Goal: Information Seeking & Learning: Compare options

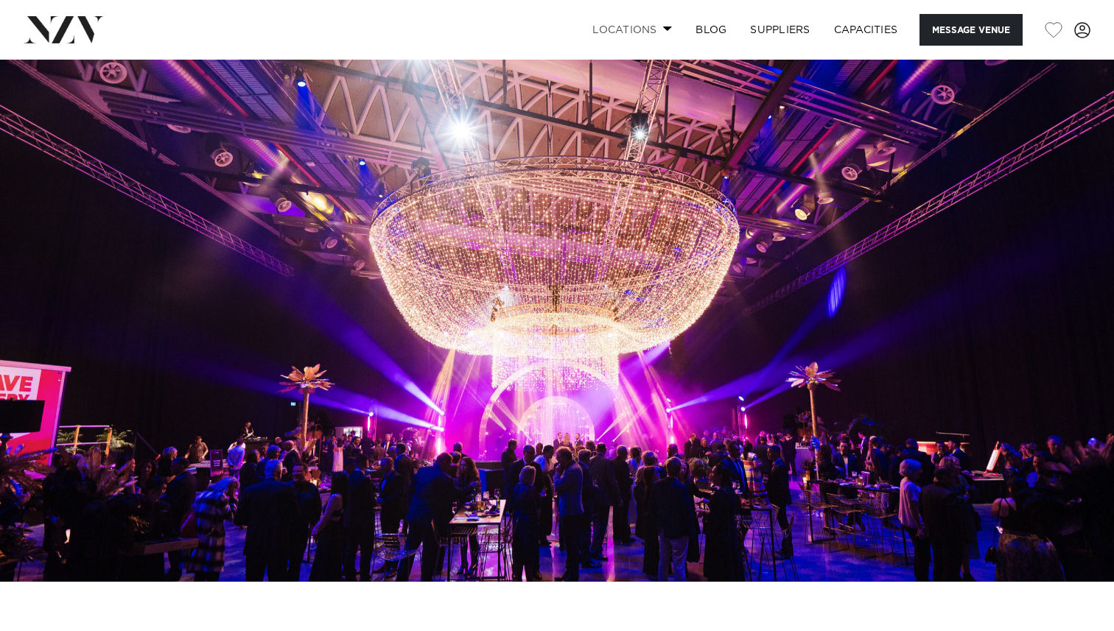
click at [652, 28] on link "Locations" at bounding box center [631, 30] width 103 height 32
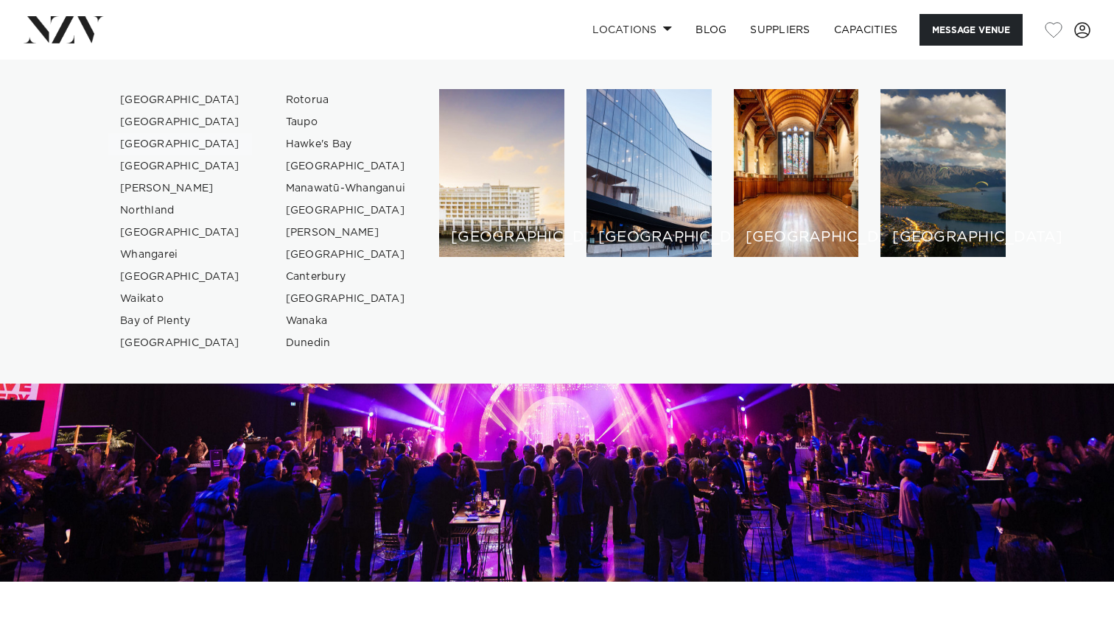
click at [172, 143] on link "[GEOGRAPHIC_DATA]" at bounding box center [180, 144] width 144 height 22
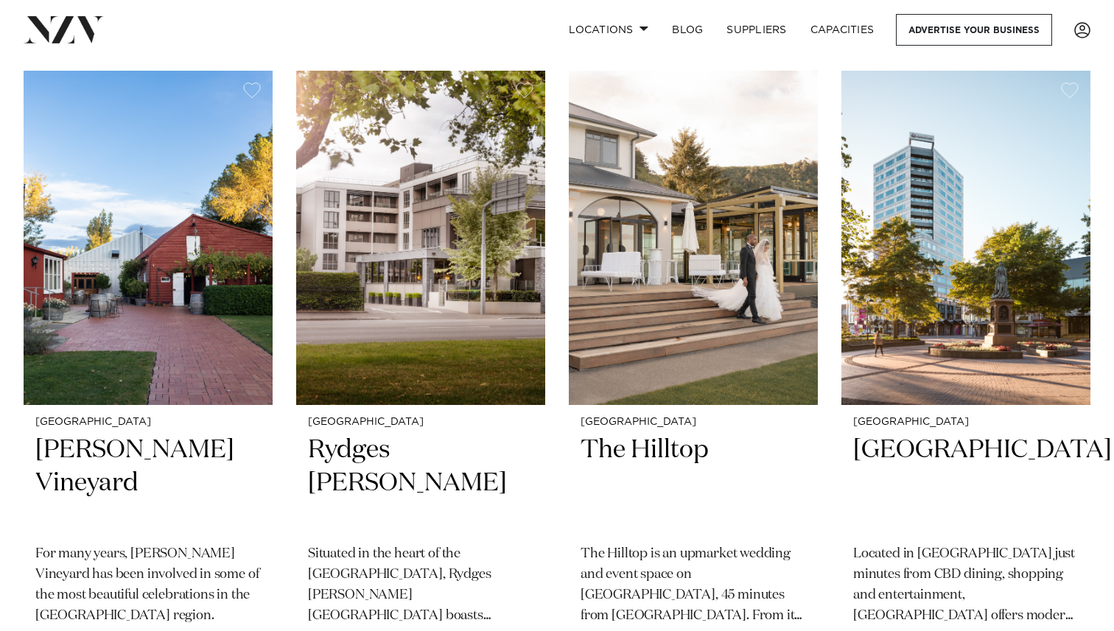
scroll to position [591, 0]
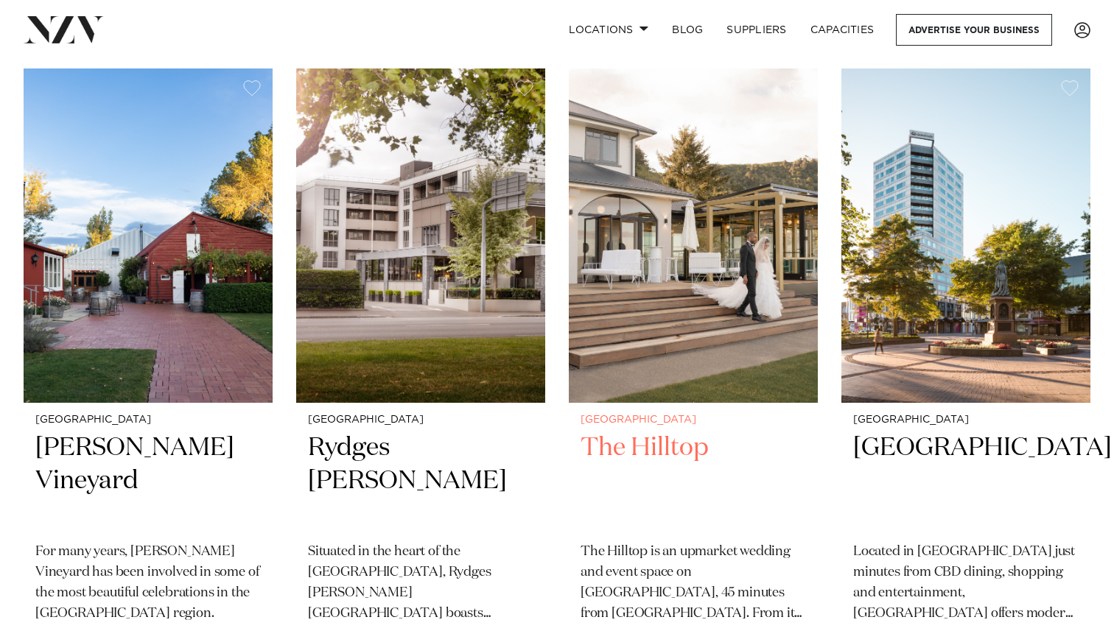
click at [624, 351] on img at bounding box center [693, 235] width 249 height 334
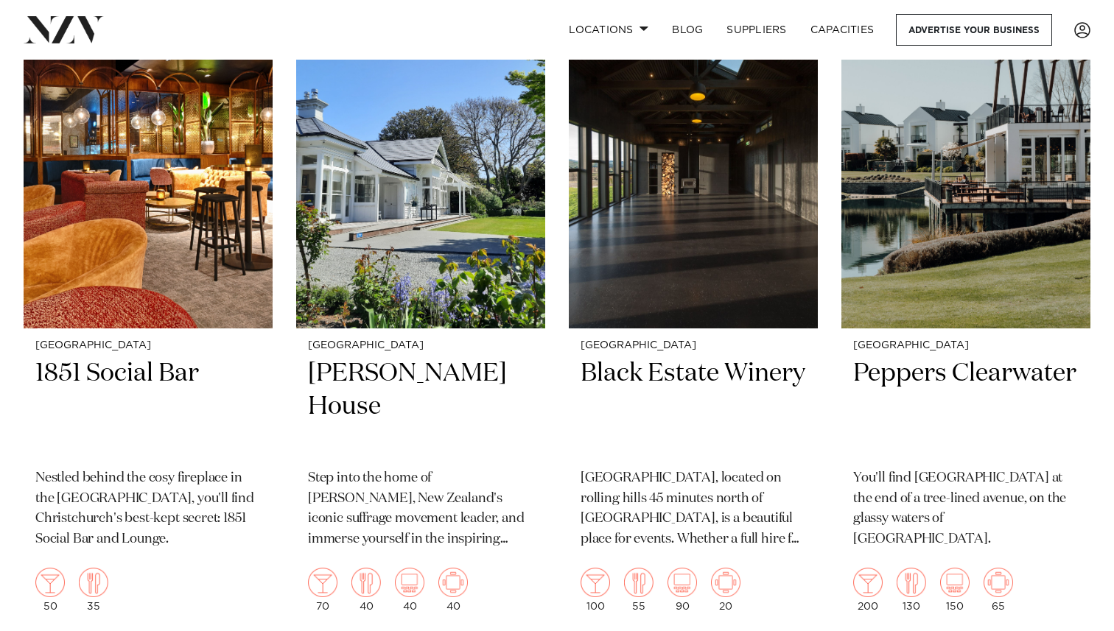
scroll to position [1963, 0]
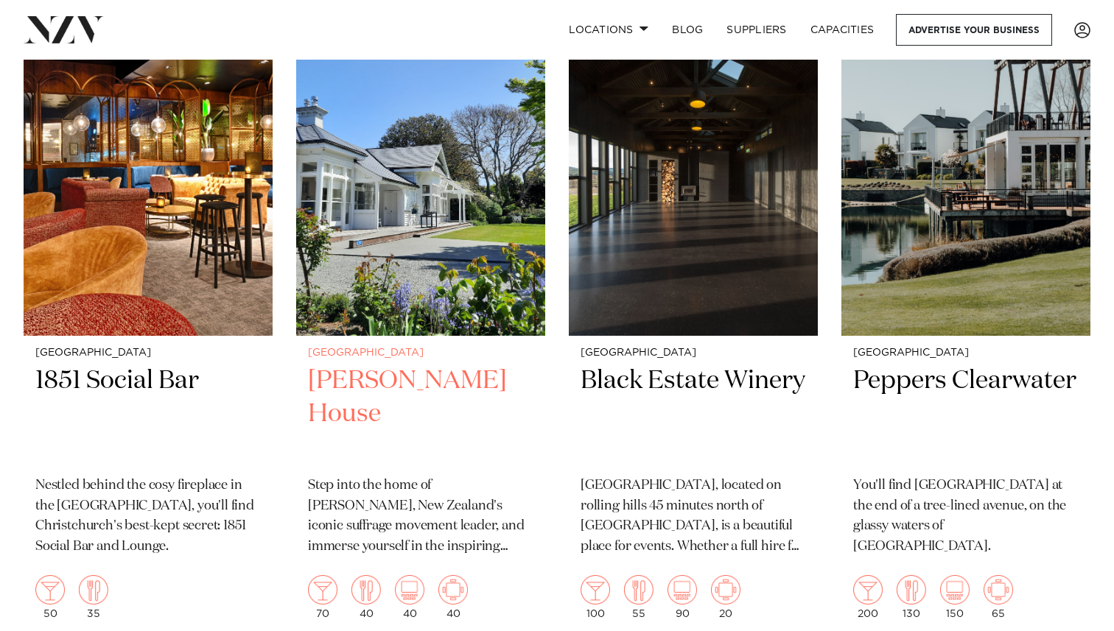
click at [387, 183] on img at bounding box center [420, 169] width 249 height 334
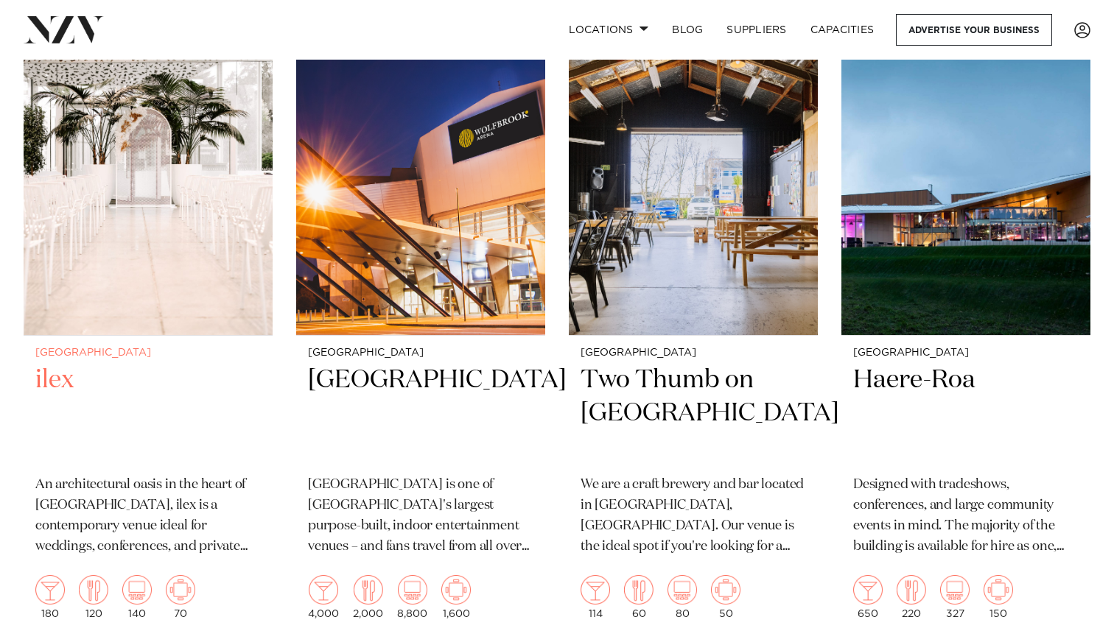
scroll to position [3269, 0]
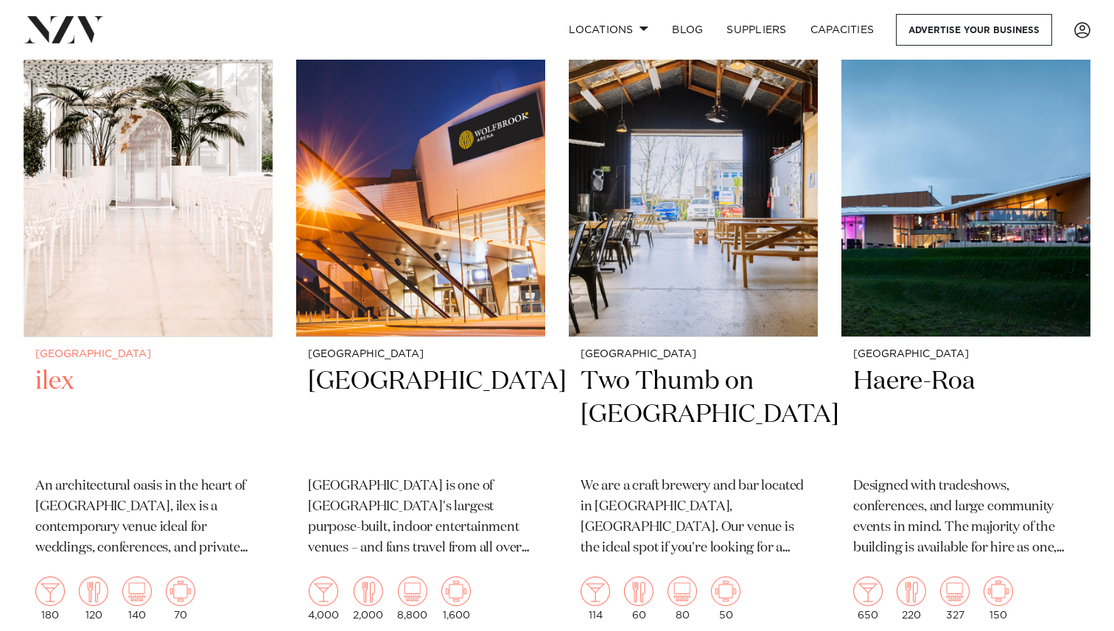
click at [143, 272] on img at bounding box center [148, 170] width 249 height 334
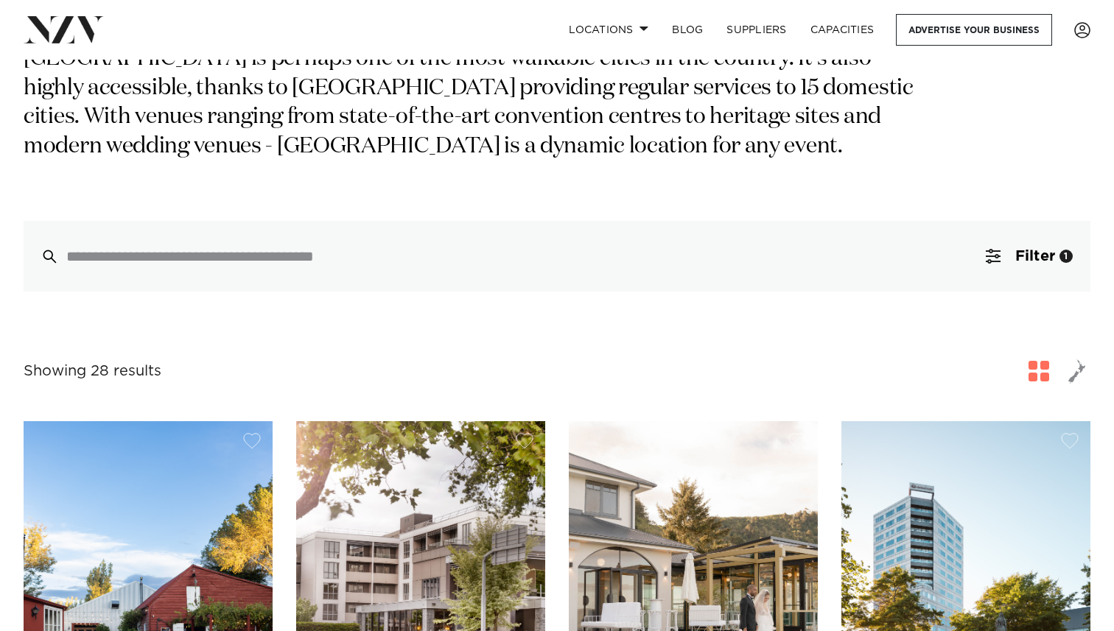
scroll to position [251, 0]
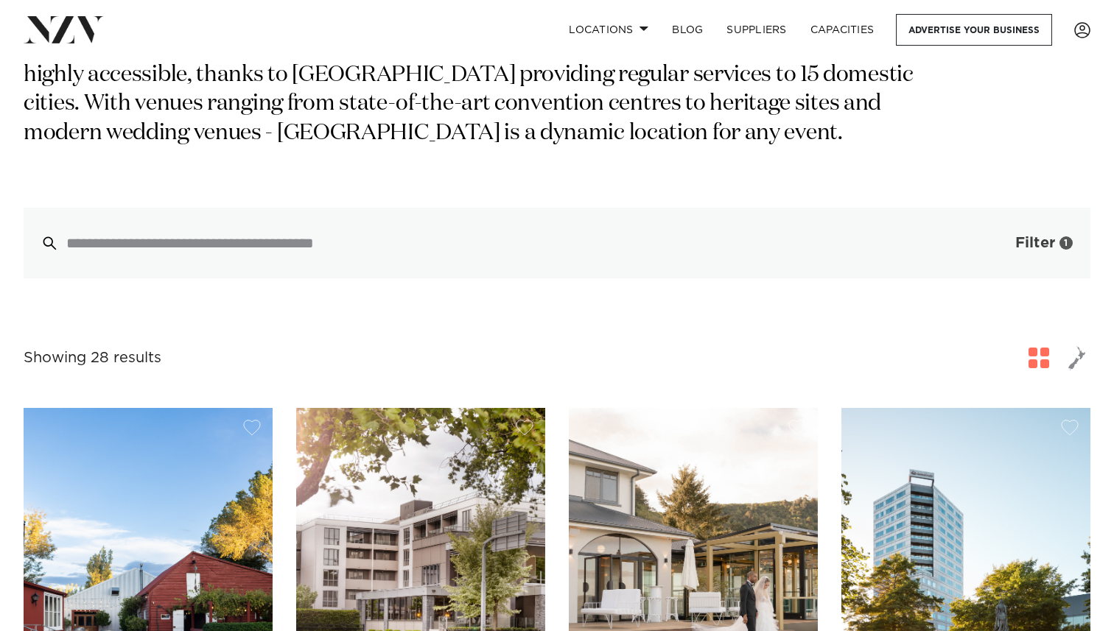
click at [1075, 246] on button "Filter 1" at bounding box center [1029, 243] width 122 height 71
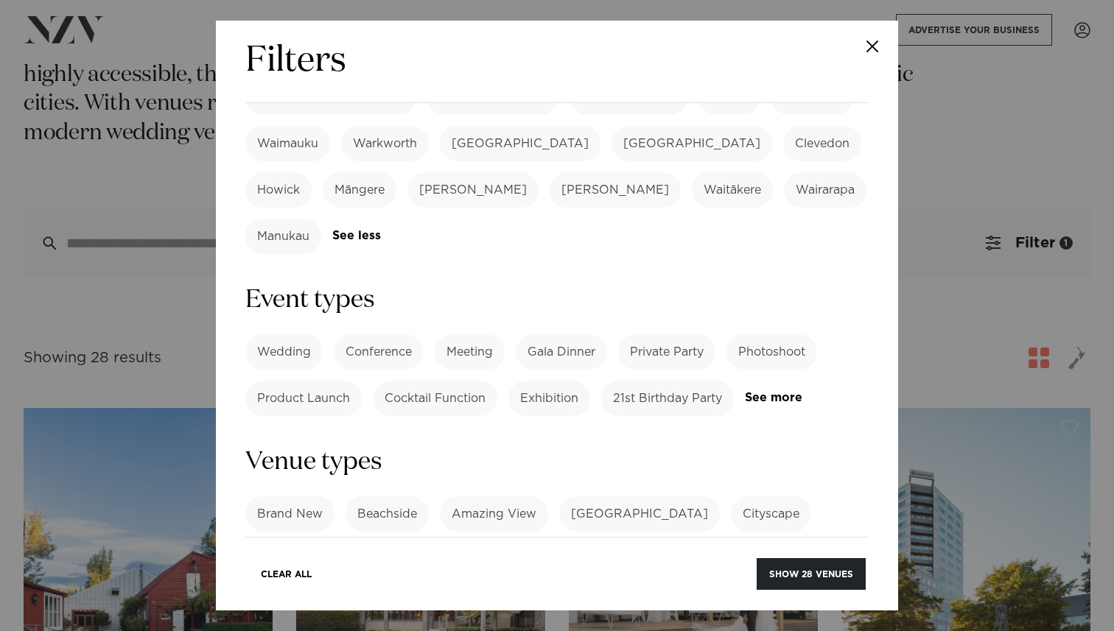
scroll to position [559, 0]
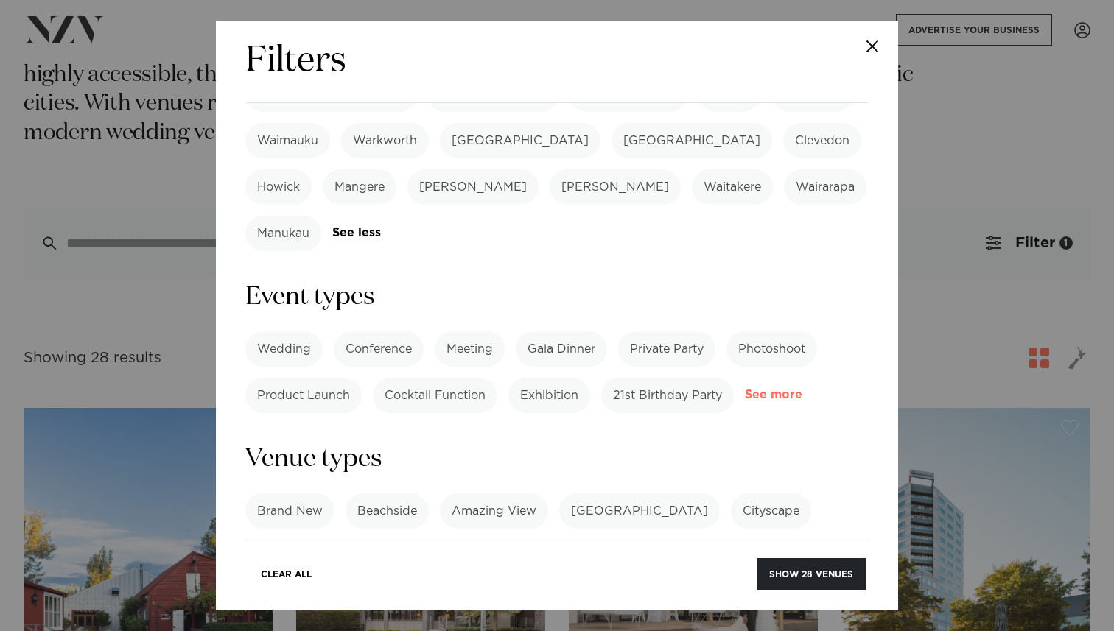
click at [760, 389] on link "See more" at bounding box center [802, 395] width 115 height 13
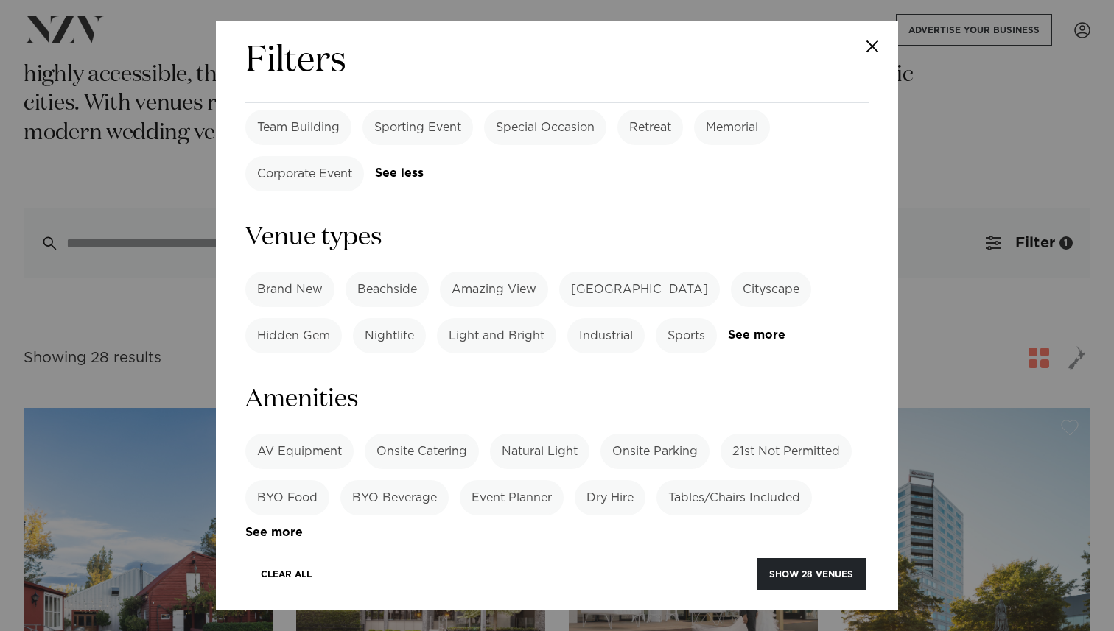
scroll to position [918, 0]
click at [521, 482] on label "Event Planner" at bounding box center [512, 499] width 104 height 35
click at [780, 574] on button "Show 16 venues" at bounding box center [812, 574] width 108 height 32
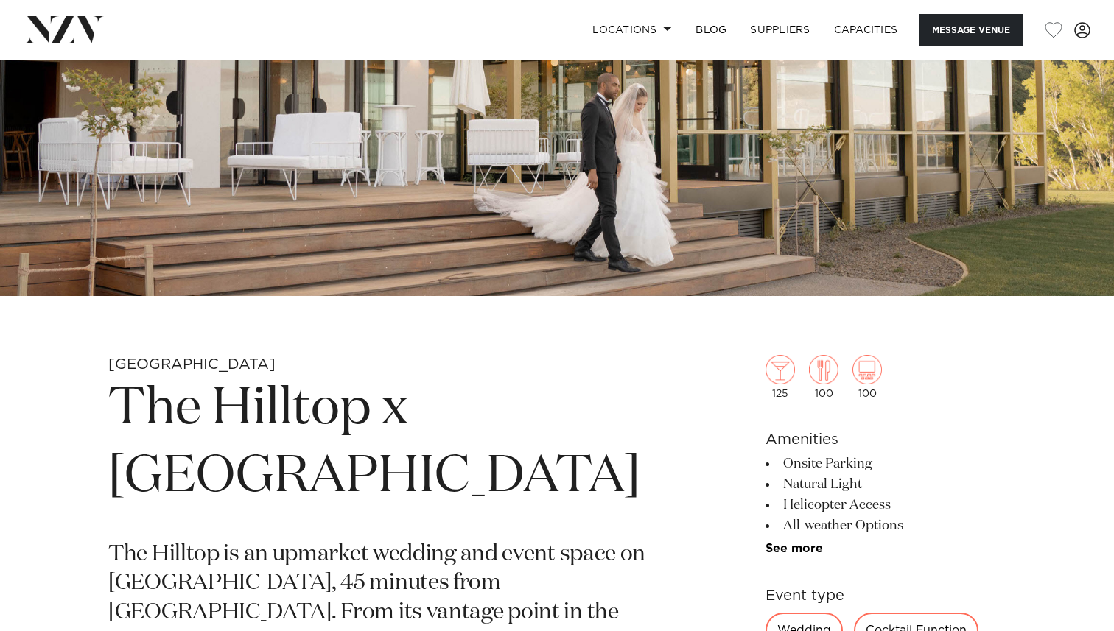
scroll to position [203, 0]
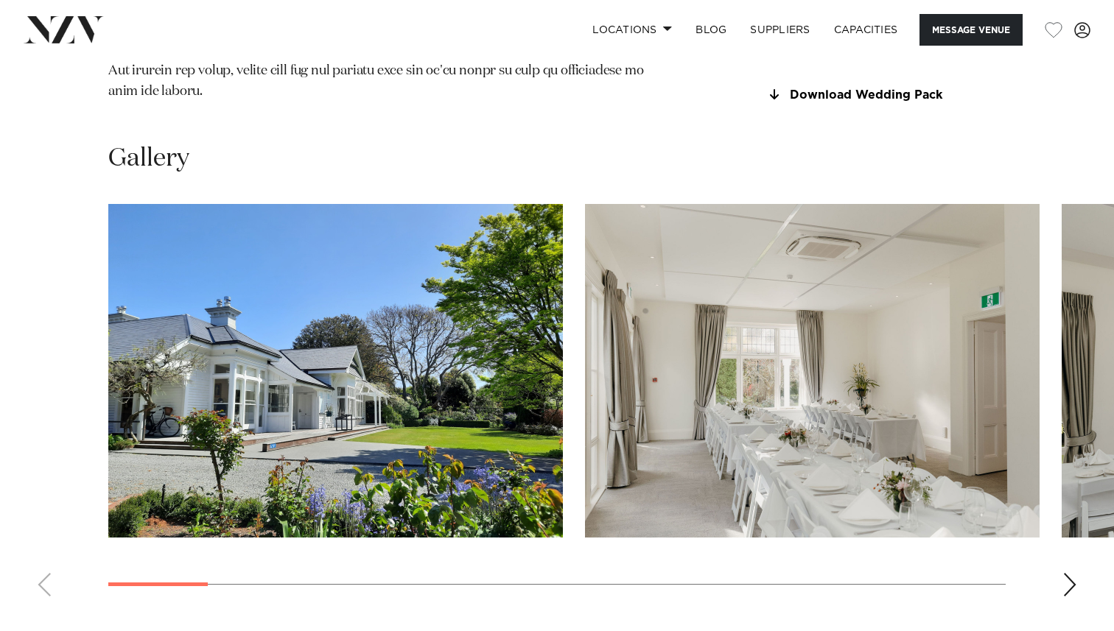
scroll to position [1356, 0]
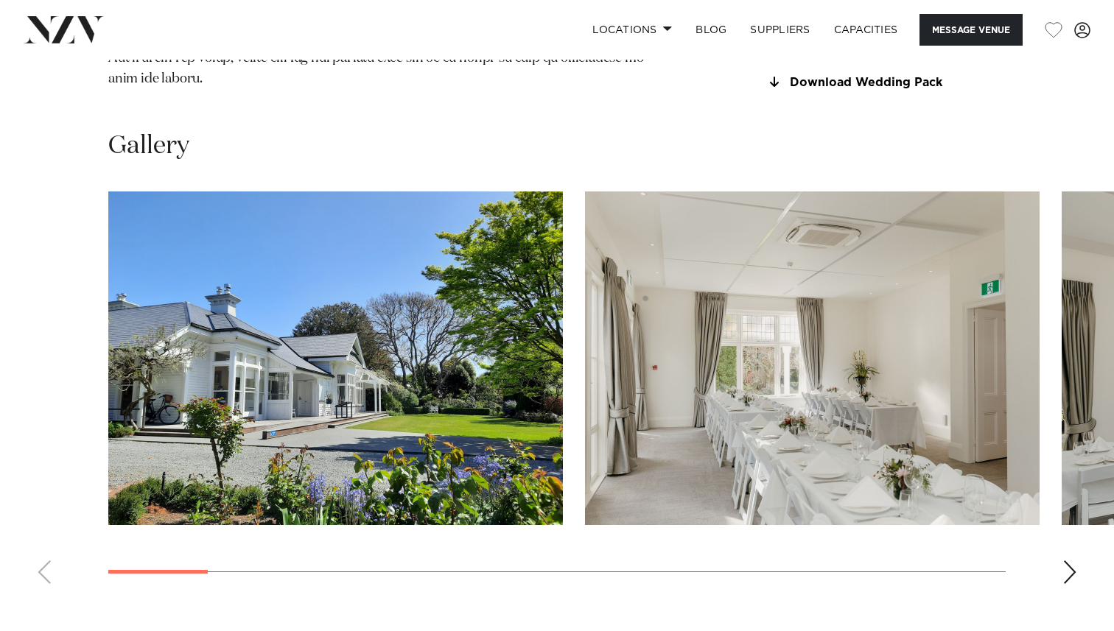
click at [1075, 560] on div "Next slide" at bounding box center [1069, 572] width 15 height 24
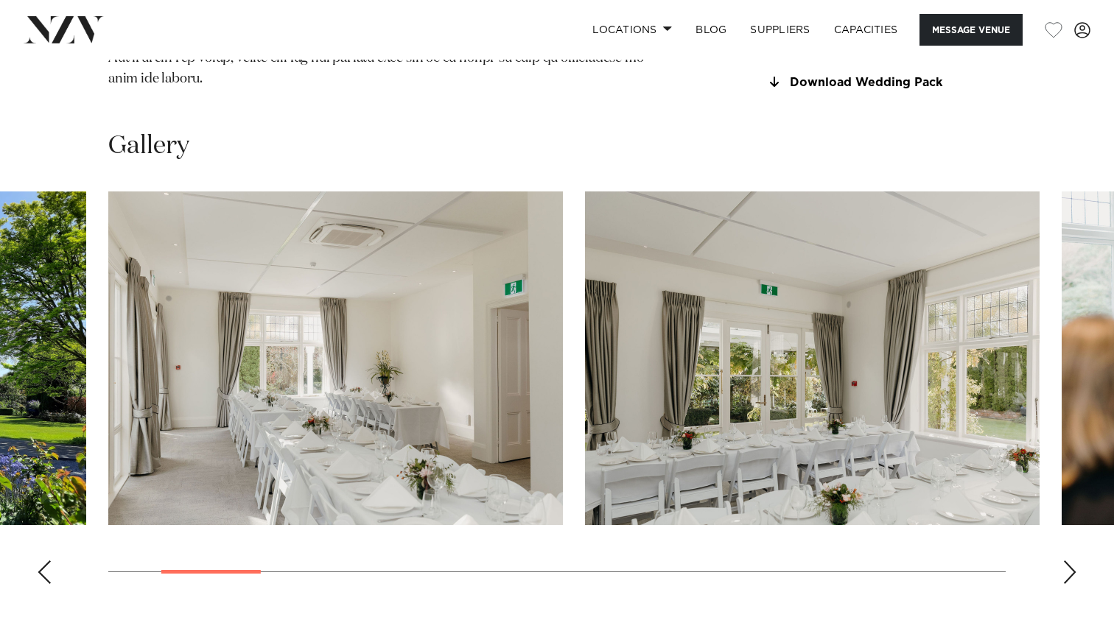
click at [1075, 560] on div "Next slide" at bounding box center [1069, 572] width 15 height 24
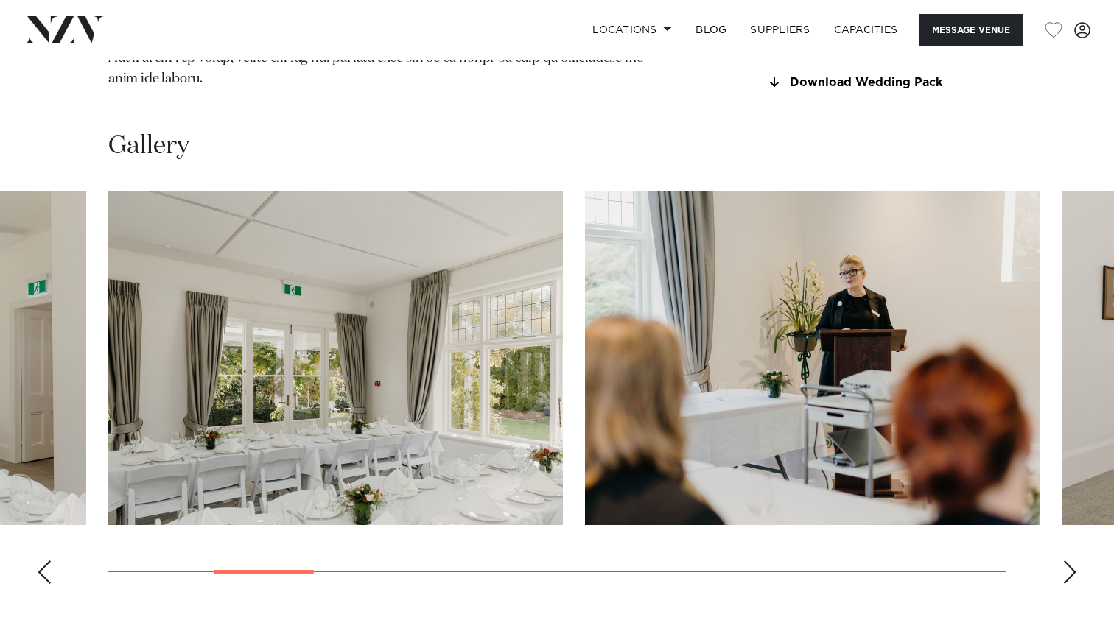
click at [1075, 560] on div "Next slide" at bounding box center [1069, 572] width 15 height 24
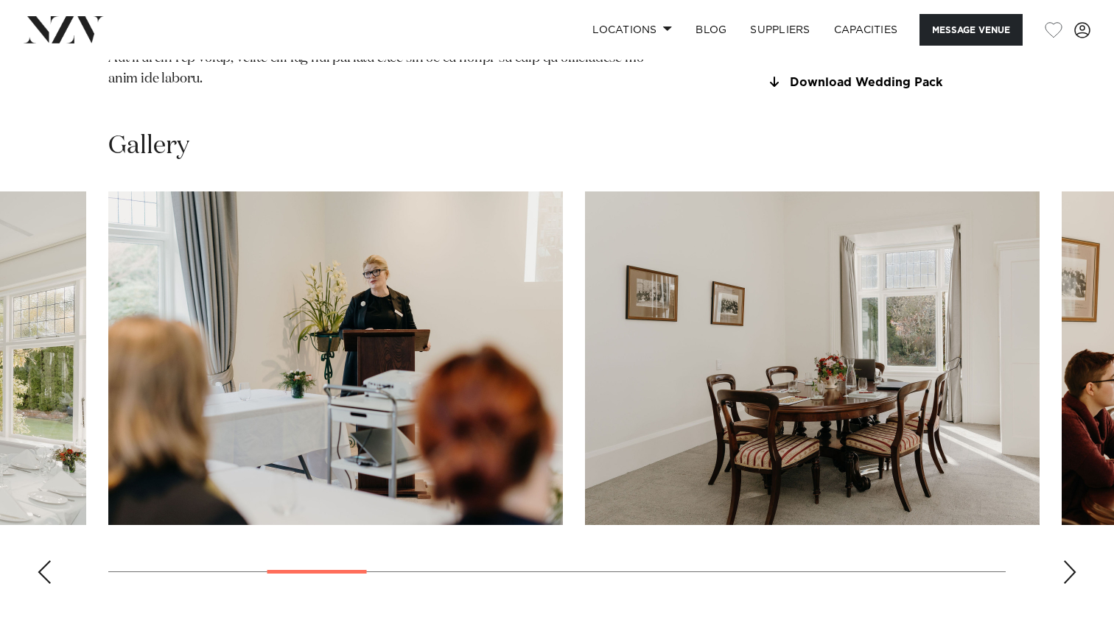
click at [1075, 560] on div "Next slide" at bounding box center [1069, 572] width 15 height 24
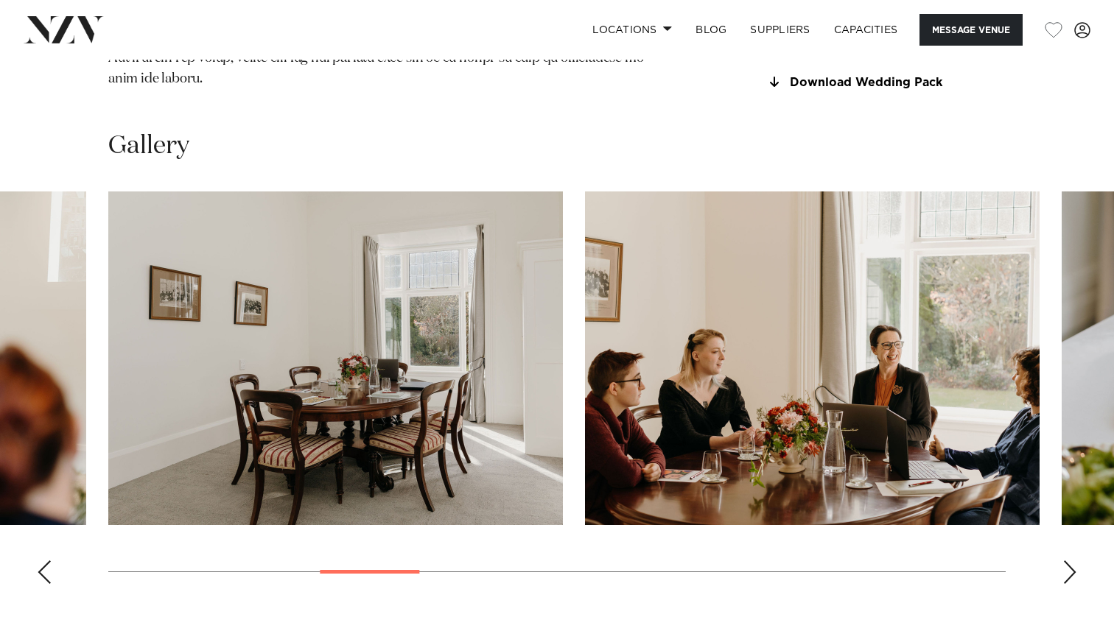
click at [1075, 560] on div "Next slide" at bounding box center [1069, 572] width 15 height 24
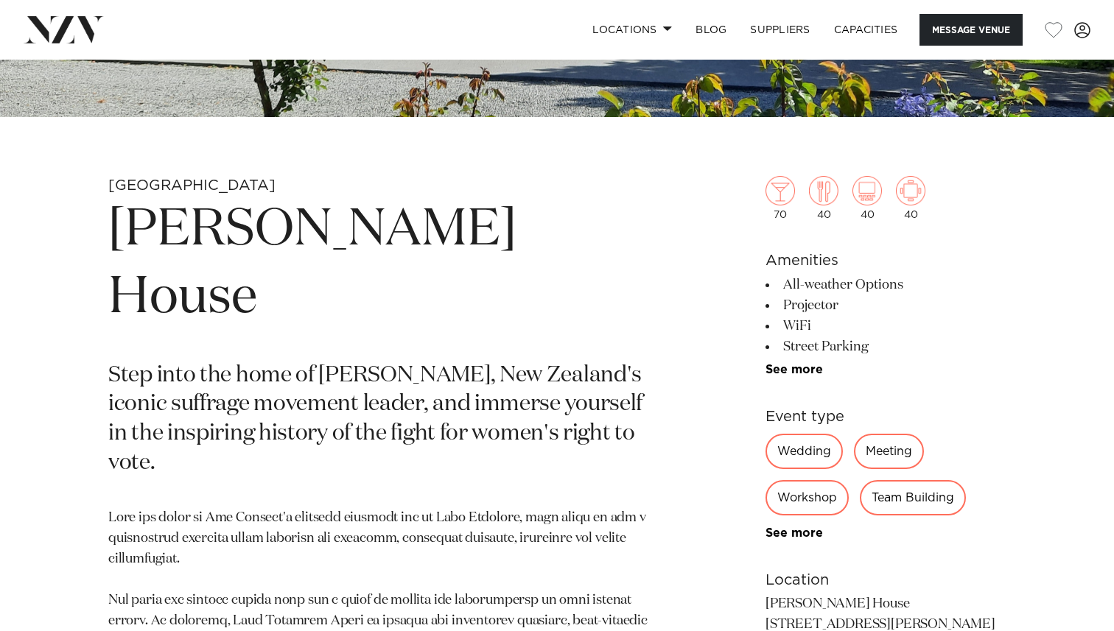
scroll to position [159, 0]
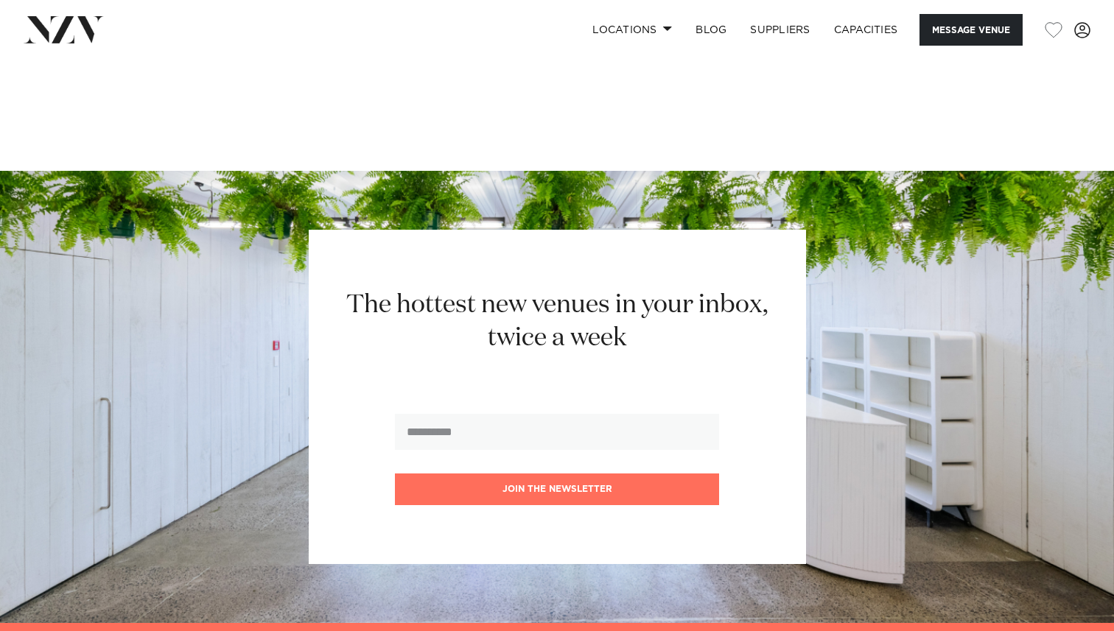
scroll to position [2860, 0]
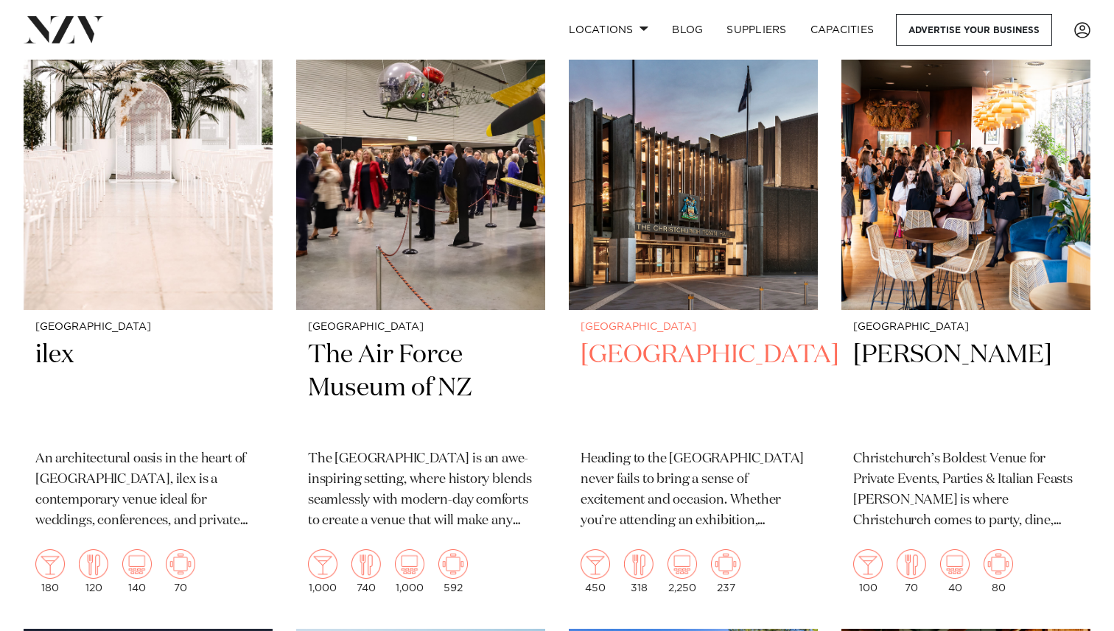
scroll to position [1723, 0]
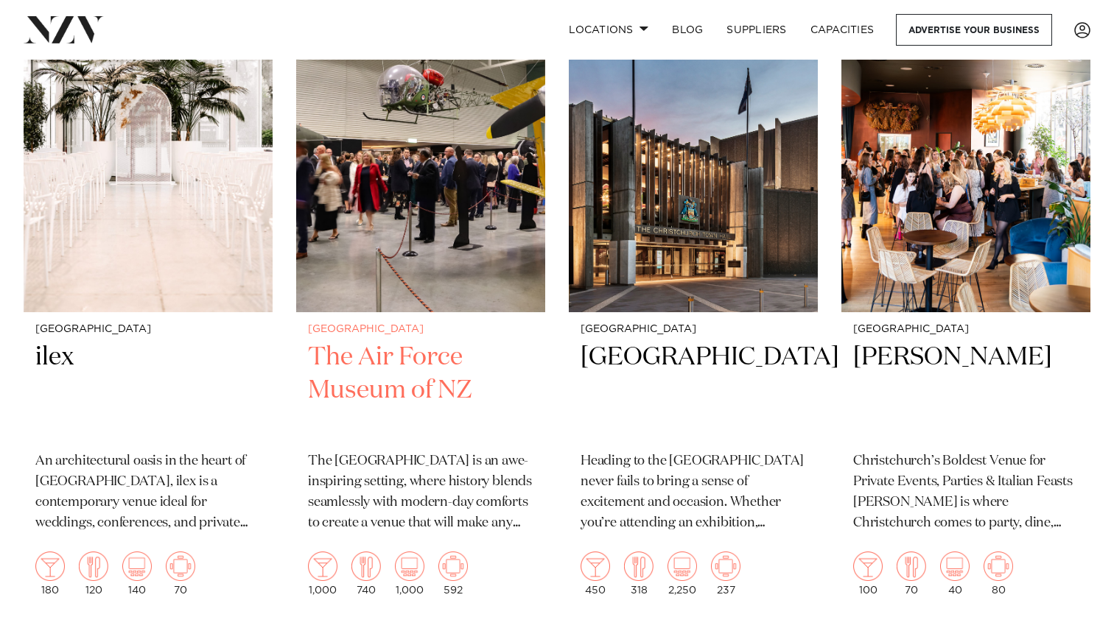
click at [423, 391] on h2 "The Air Force Museum of NZ" at bounding box center [420, 390] width 225 height 99
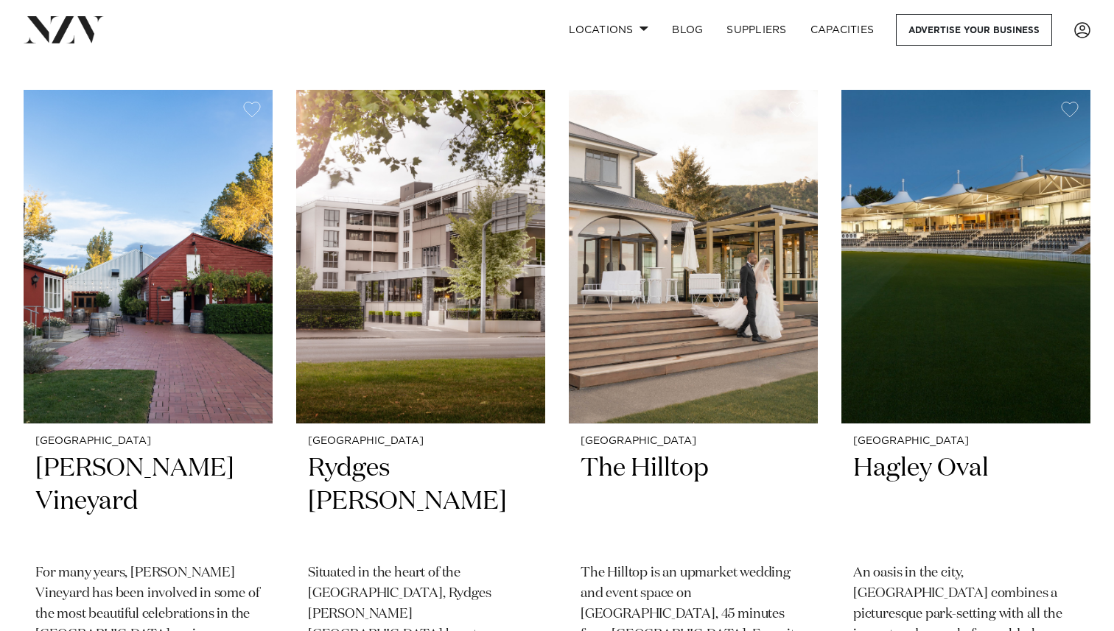
scroll to position [0, 0]
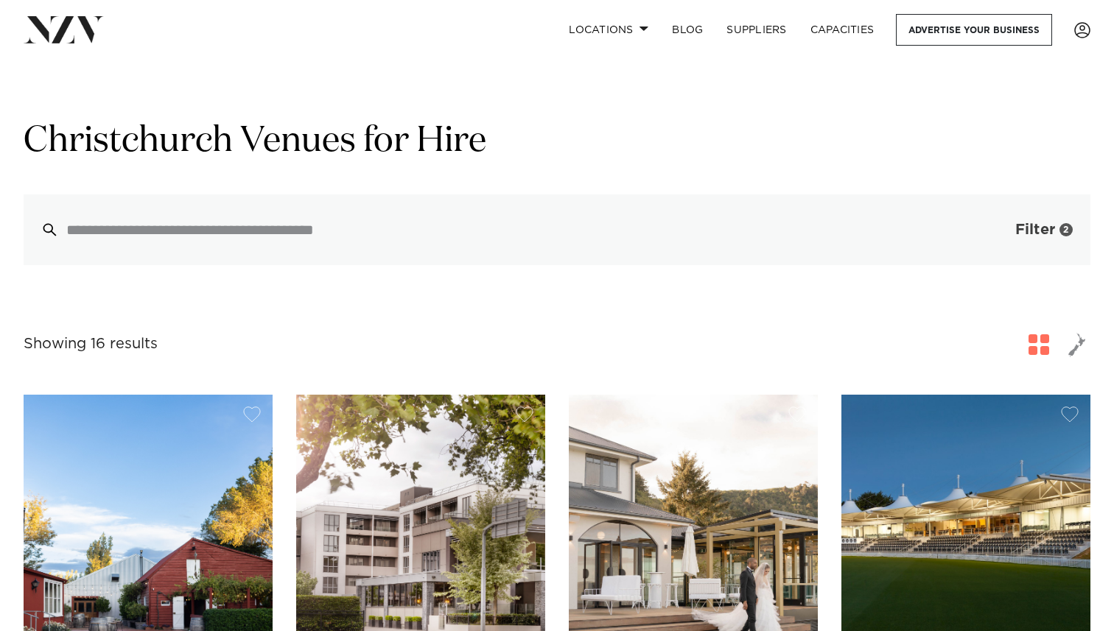
click at [1037, 247] on button "Filter 2" at bounding box center [1029, 229] width 122 height 71
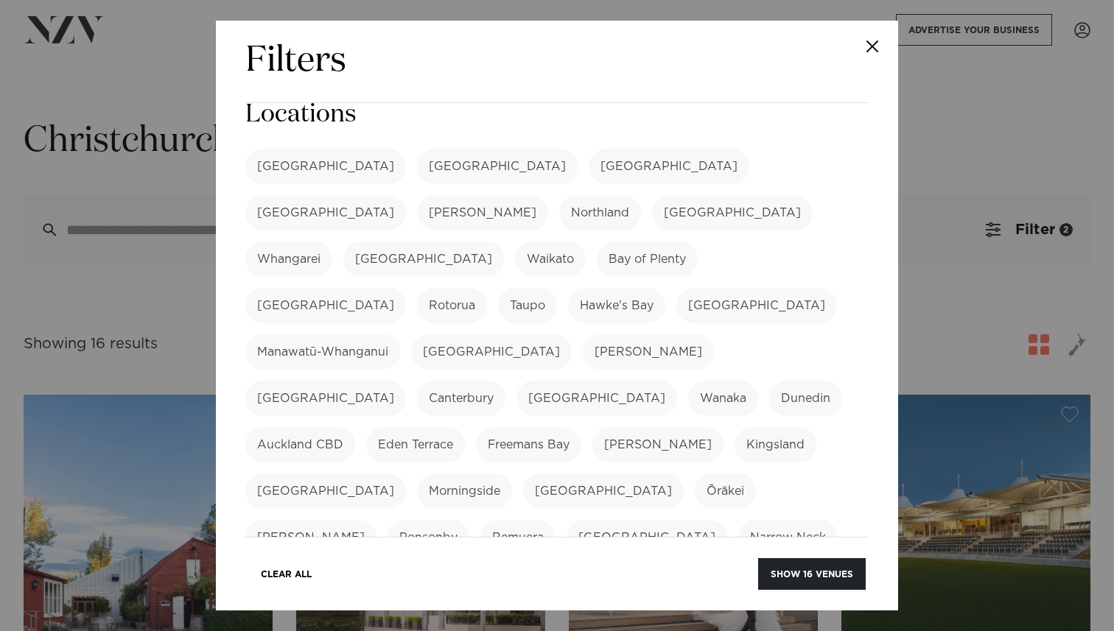
scroll to position [43, 0]
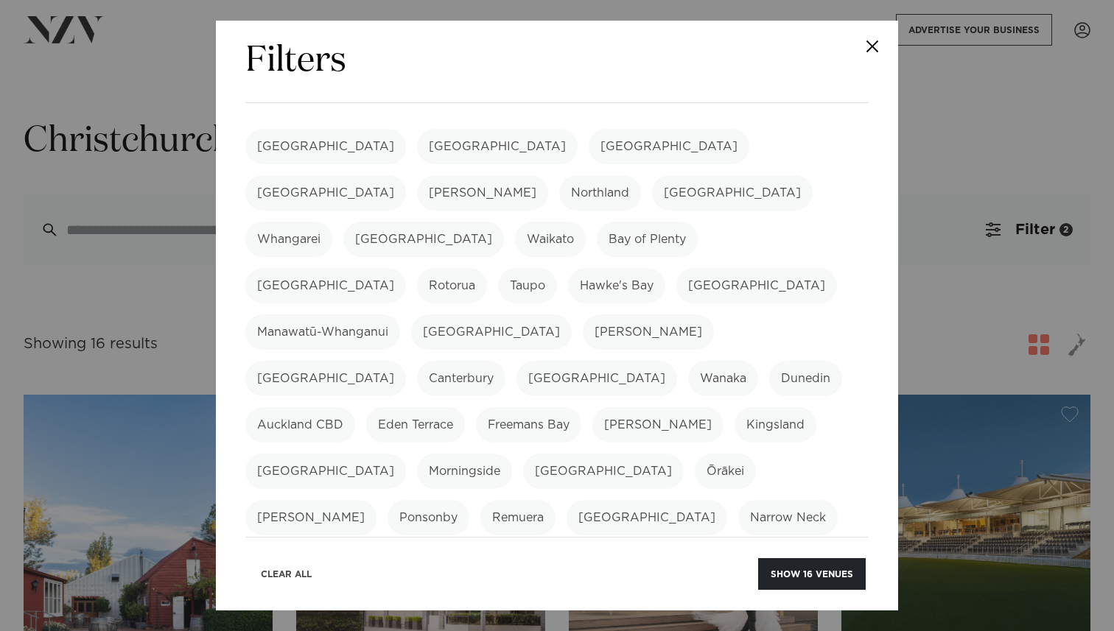
click at [298, 570] on button "Clear All" at bounding box center [286, 574] width 76 height 32
click at [588, 140] on label "[GEOGRAPHIC_DATA]" at bounding box center [668, 146] width 161 height 35
click at [816, 577] on button "Show 28 venues" at bounding box center [810, 574] width 109 height 32
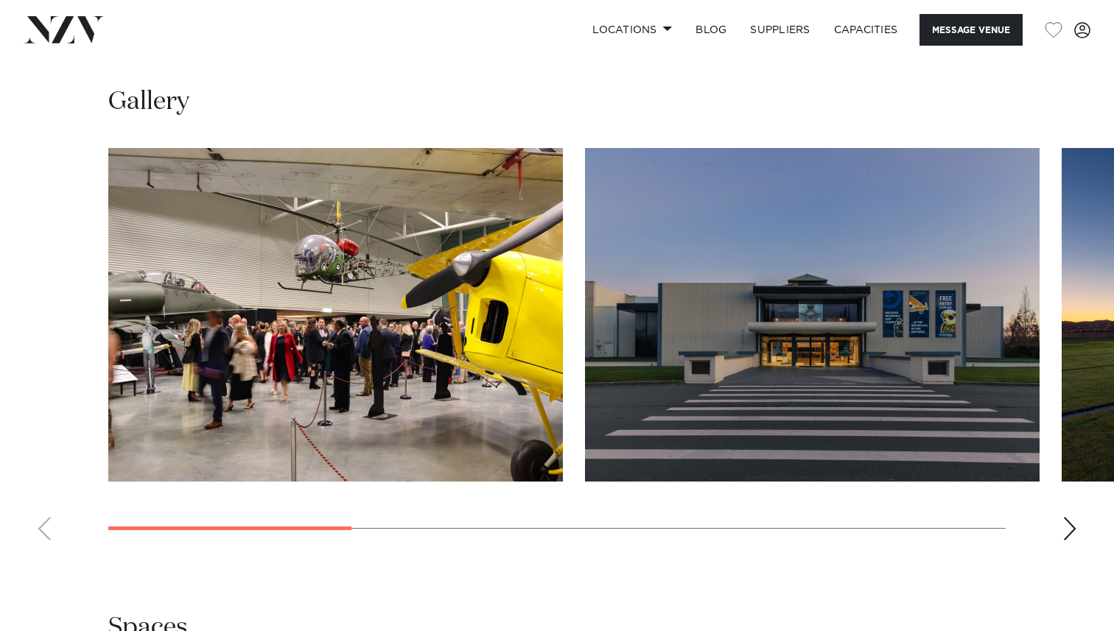
scroll to position [1370, 0]
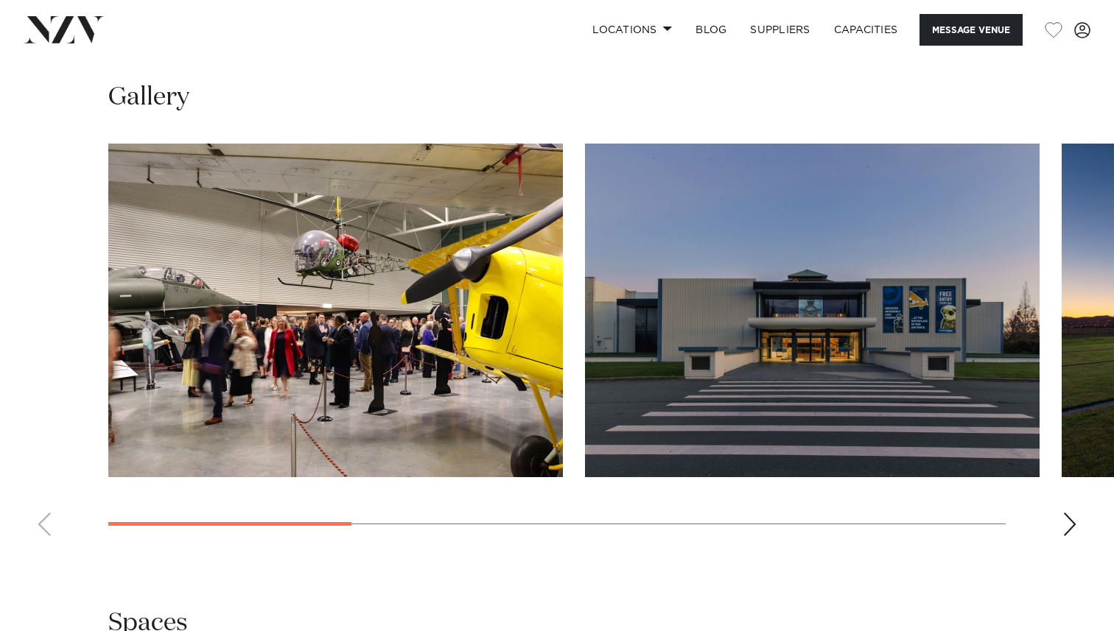
click at [492, 263] on img "1 / 7" at bounding box center [335, 311] width 454 height 334
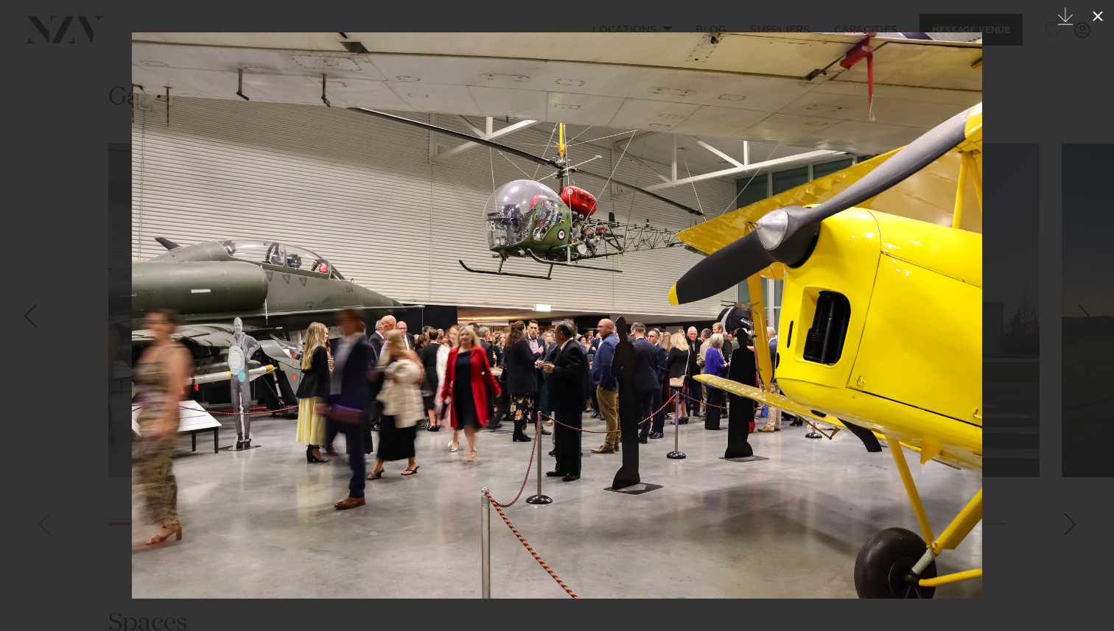
click at [1094, 19] on icon at bounding box center [1097, 16] width 10 height 10
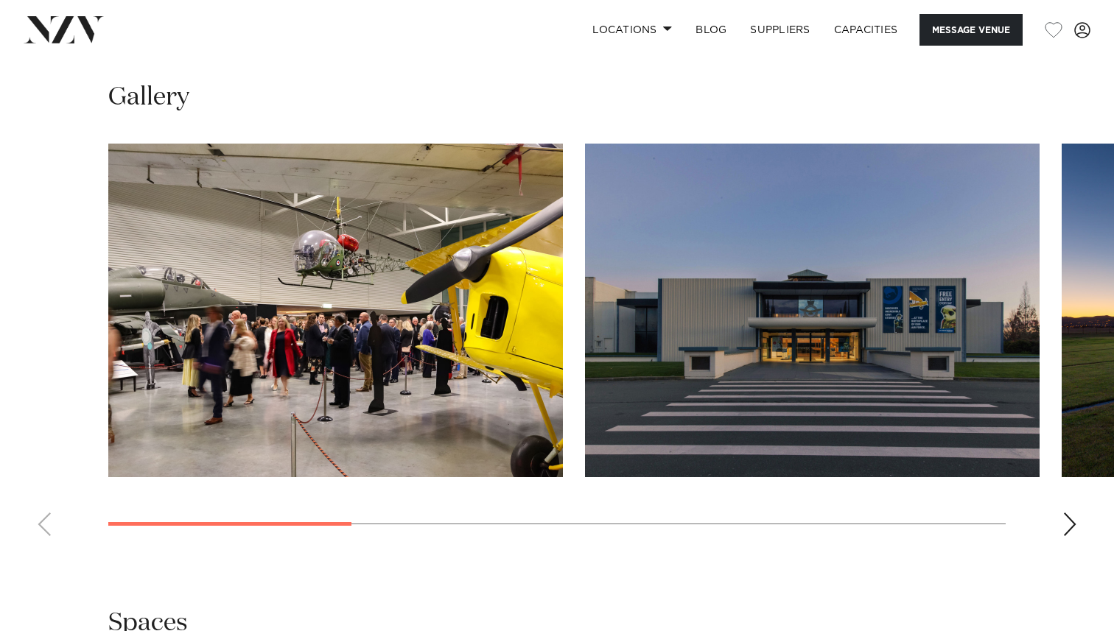
click at [675, 430] on img "2 / 7" at bounding box center [812, 311] width 454 height 334
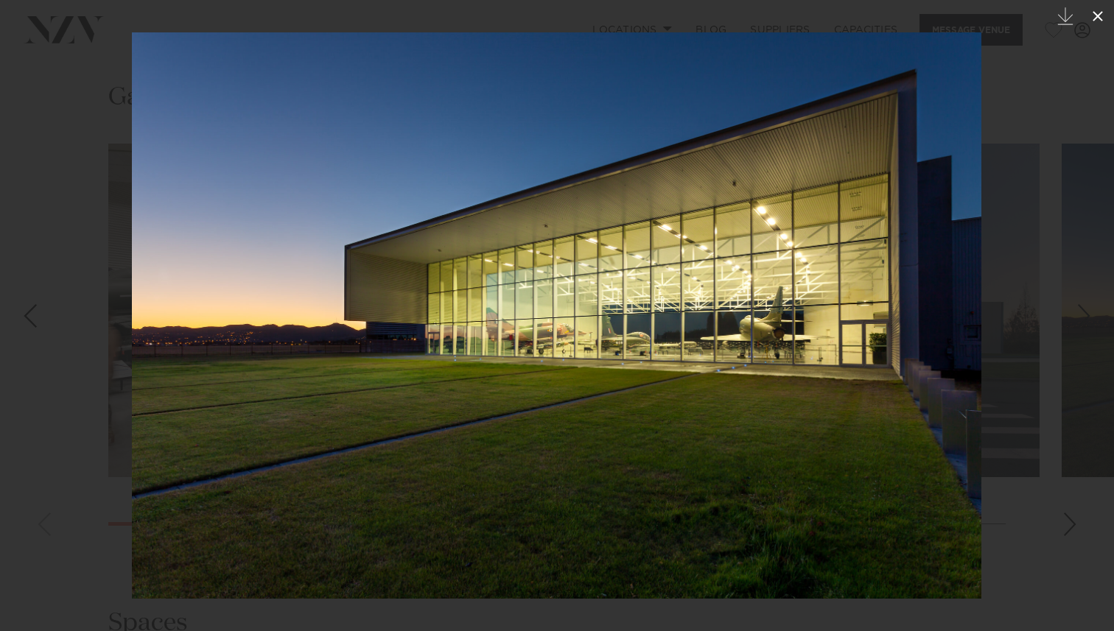
click at [1094, 15] on icon at bounding box center [1098, 16] width 18 height 18
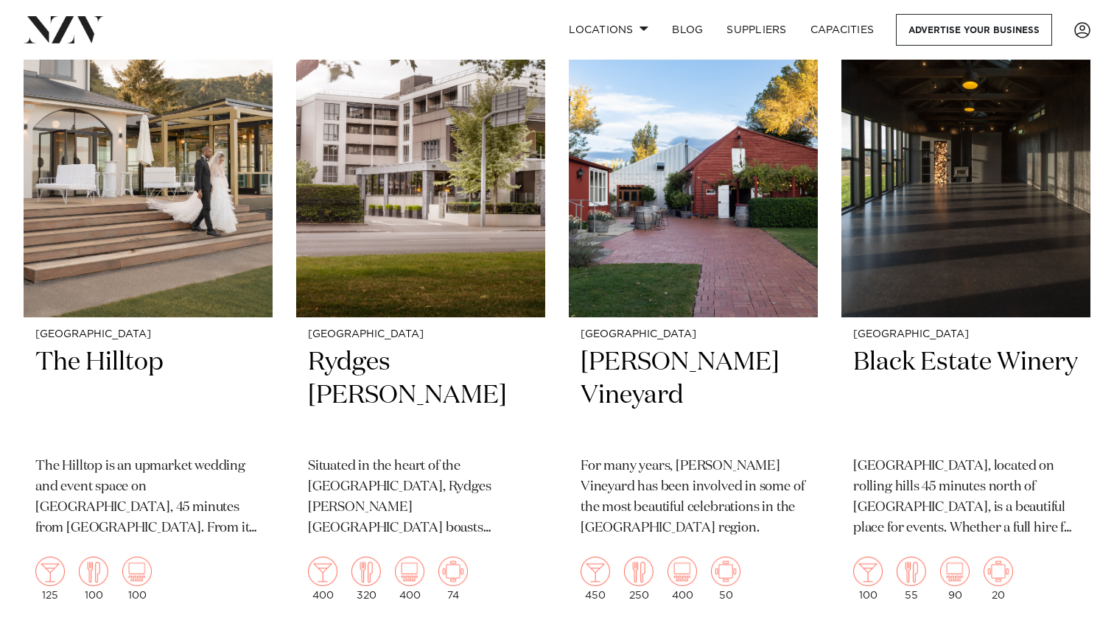
scroll to position [674, 0]
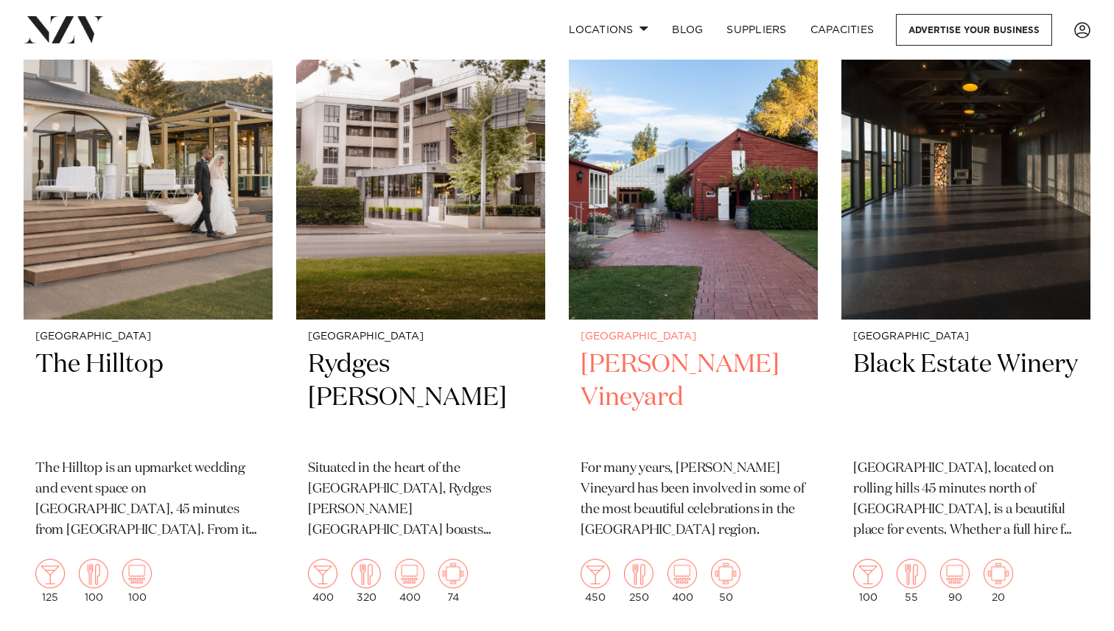
click at [618, 169] on img at bounding box center [693, 152] width 249 height 334
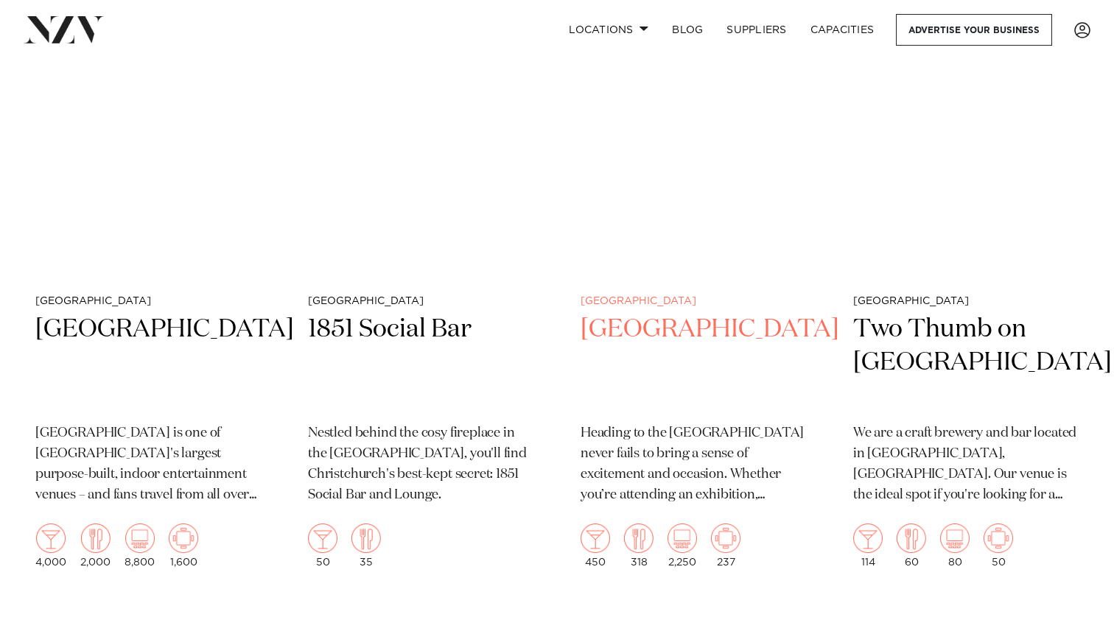
scroll to position [2664, 0]
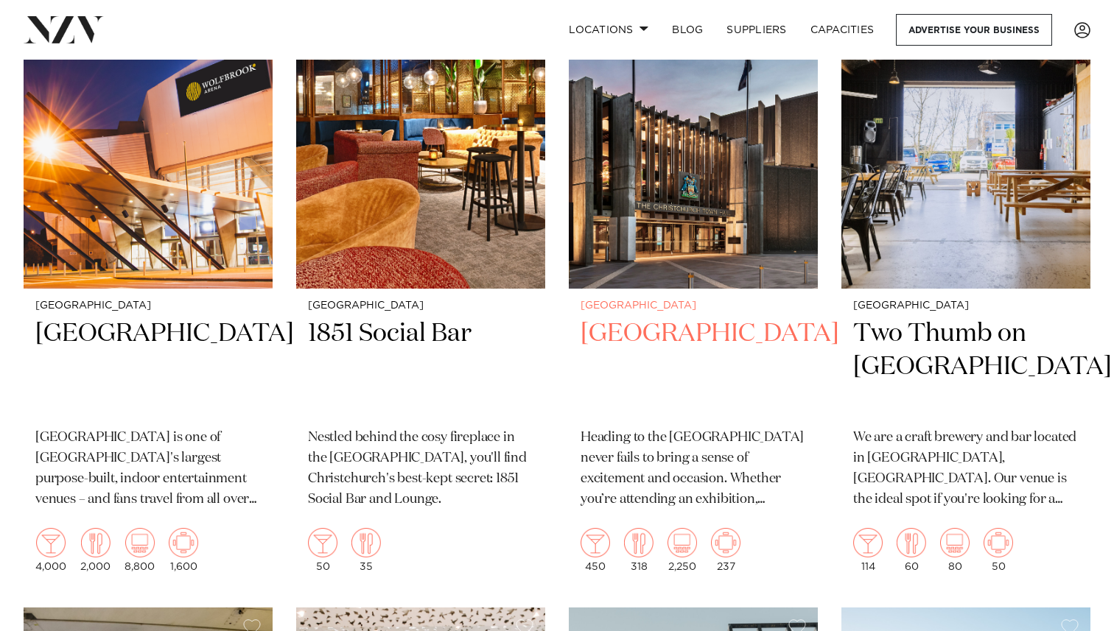
click at [669, 337] on h2 "[GEOGRAPHIC_DATA]" at bounding box center [692, 366] width 225 height 99
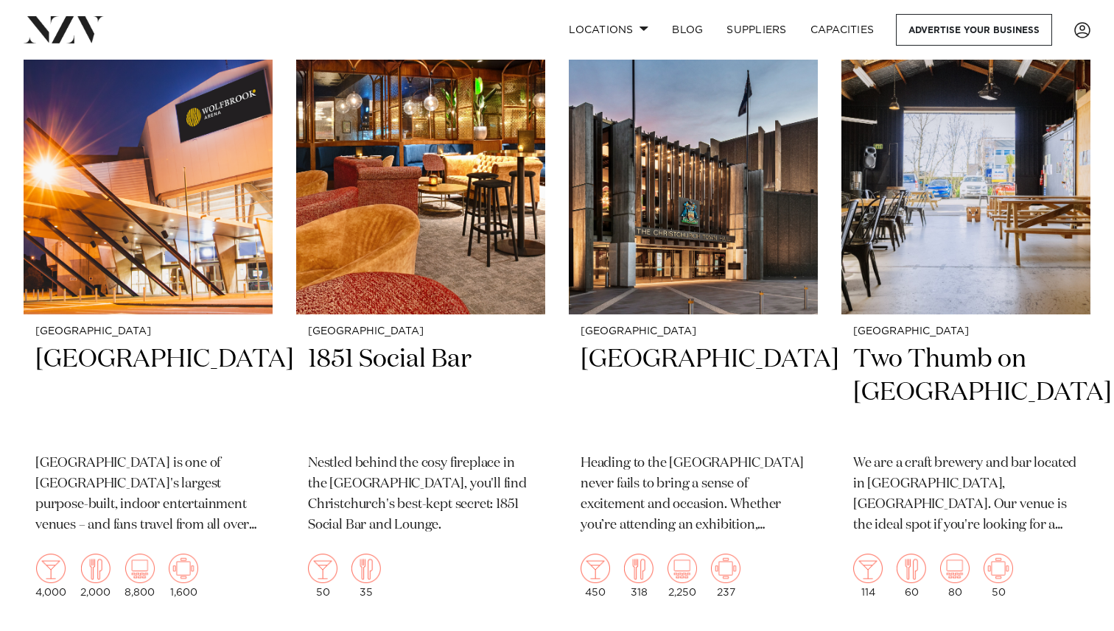
scroll to position [2640, 0]
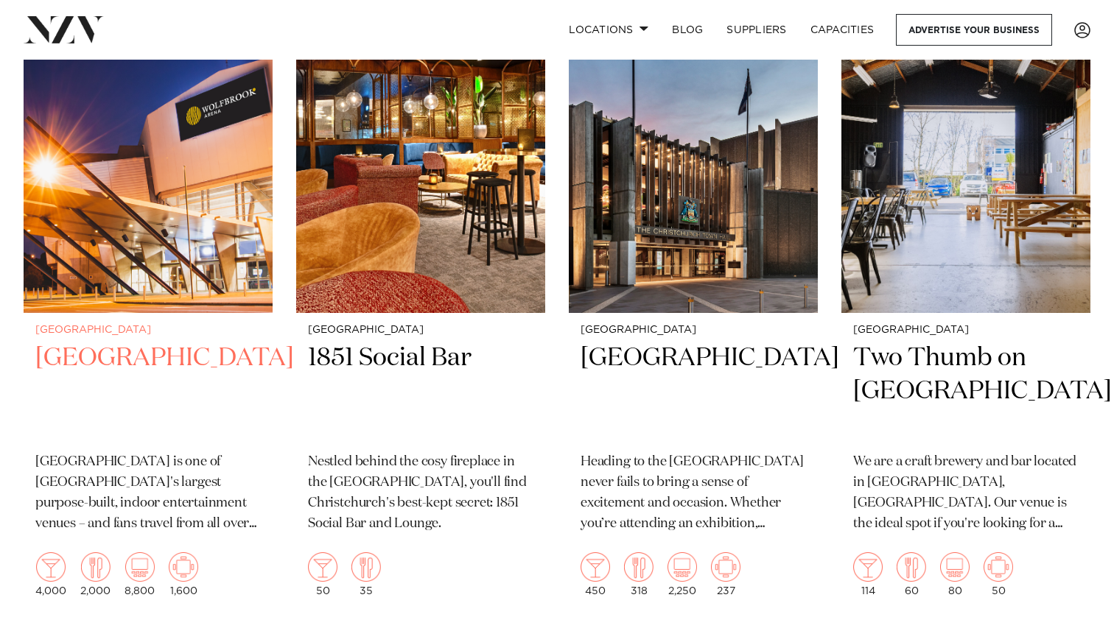
click at [154, 312] on img at bounding box center [148, 146] width 249 height 334
click at [267, 257] on img at bounding box center [148, 146] width 249 height 334
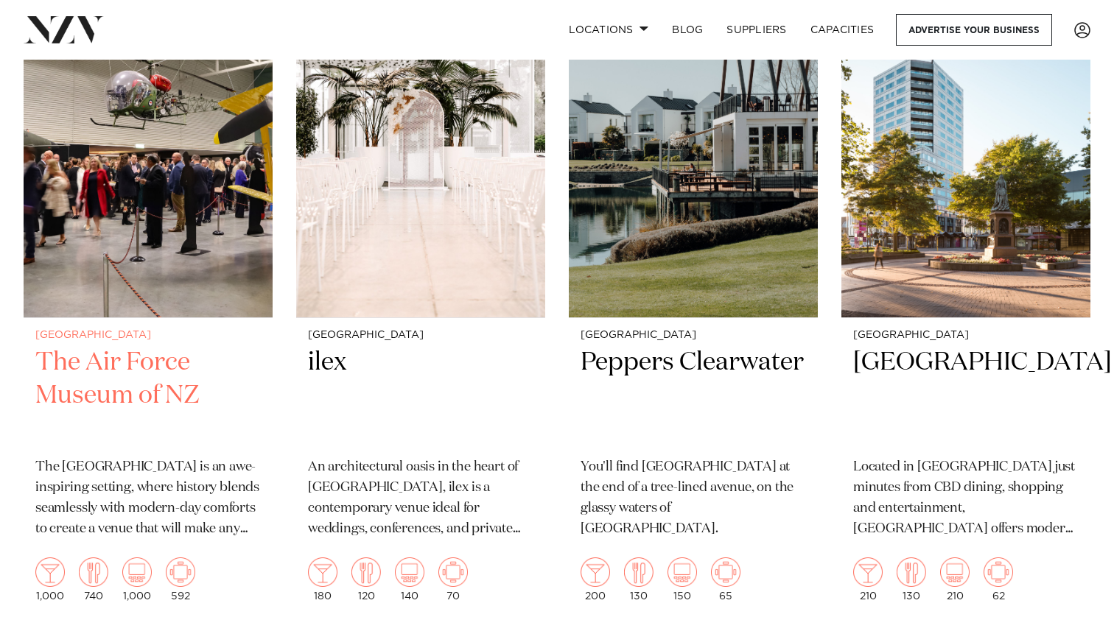
scroll to position [3295, 0]
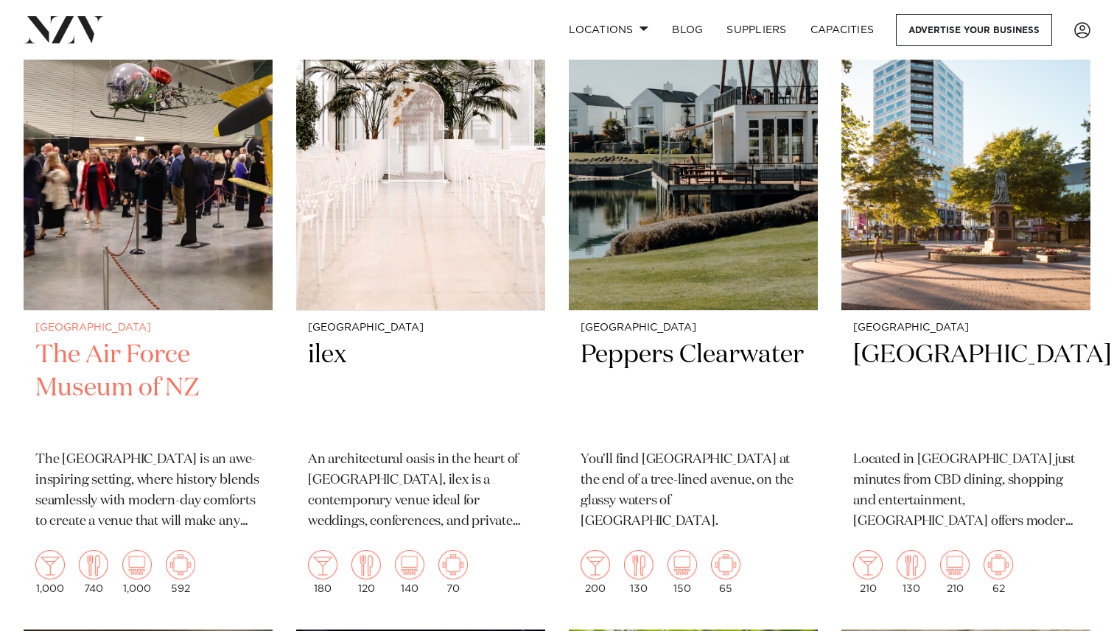
click at [186, 269] on img at bounding box center [148, 143] width 249 height 334
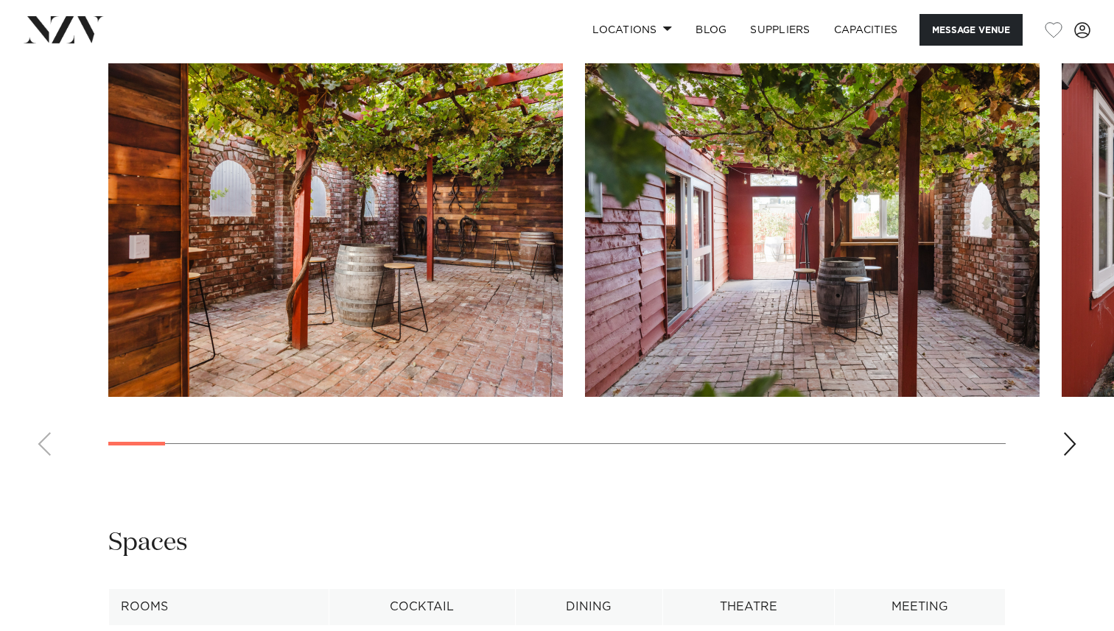
scroll to position [1523, 0]
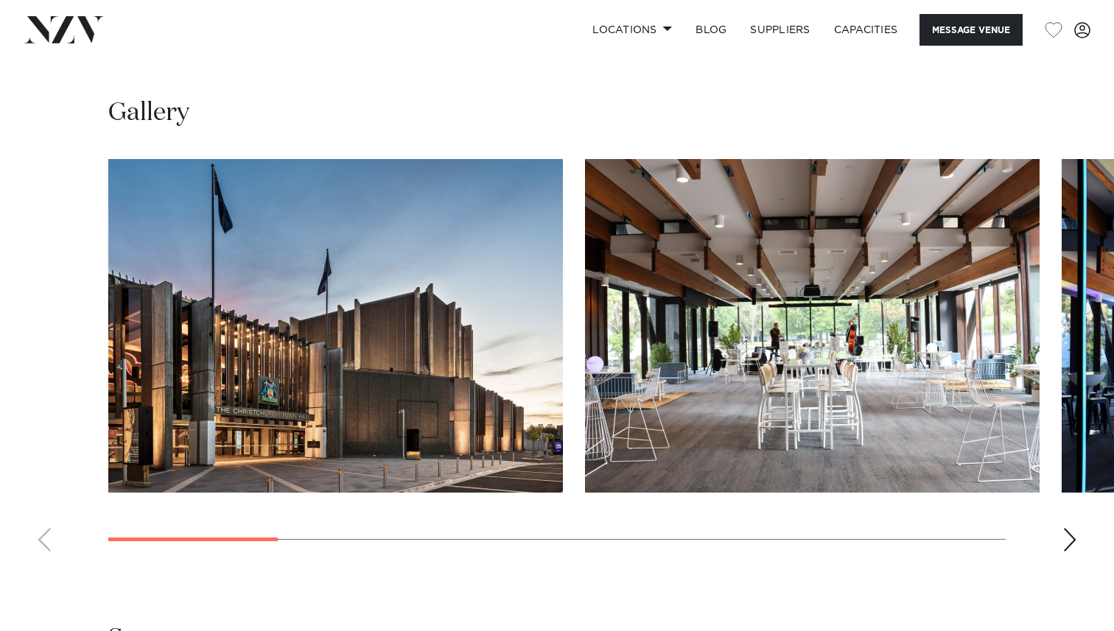
scroll to position [1336, 0]
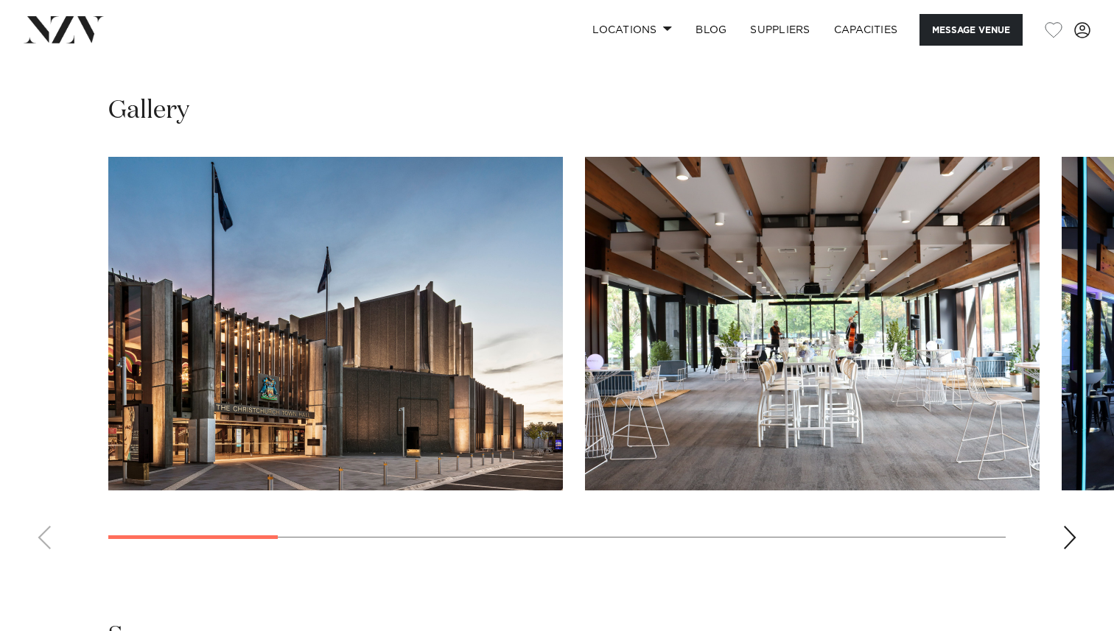
click at [1075, 541] on div "Next slide" at bounding box center [1069, 538] width 15 height 24
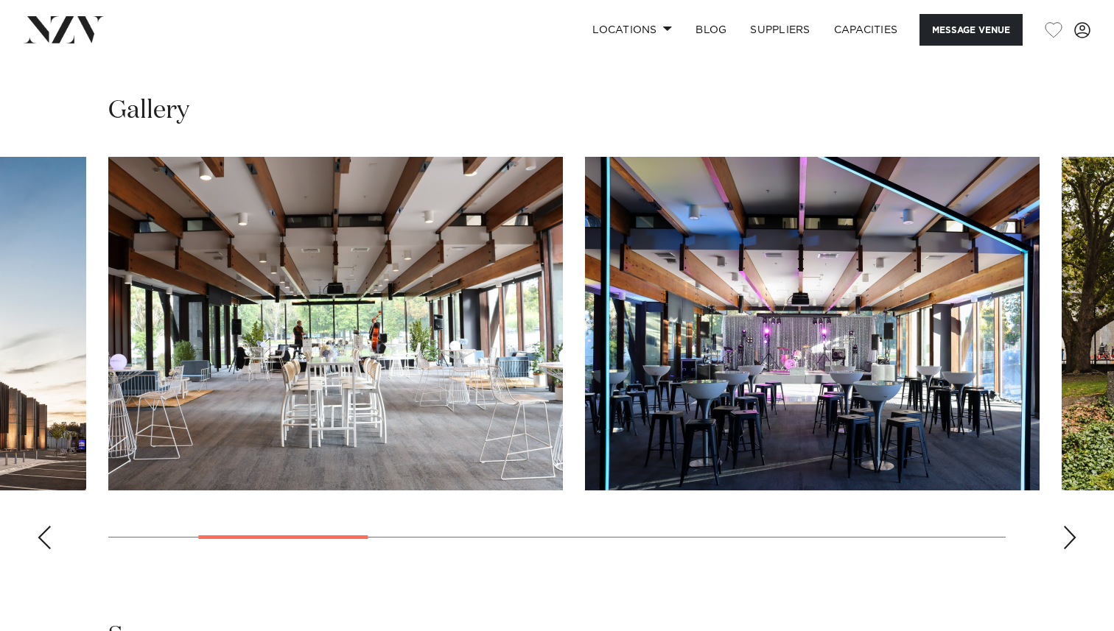
click at [1075, 541] on div "Next slide" at bounding box center [1069, 538] width 15 height 24
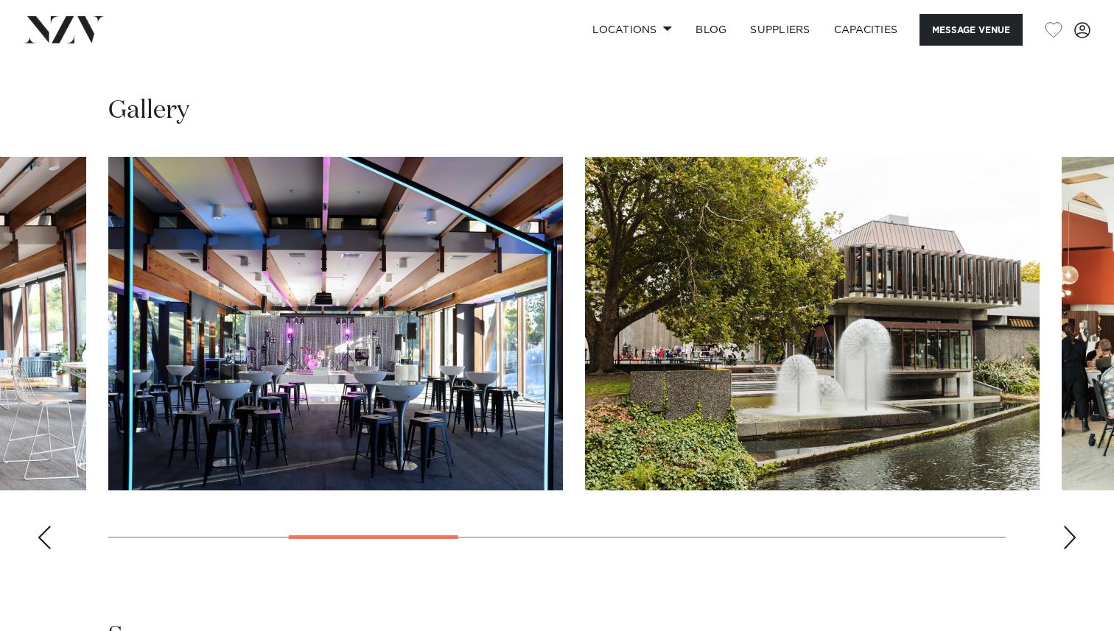
click at [1075, 541] on div "Next slide" at bounding box center [1069, 538] width 15 height 24
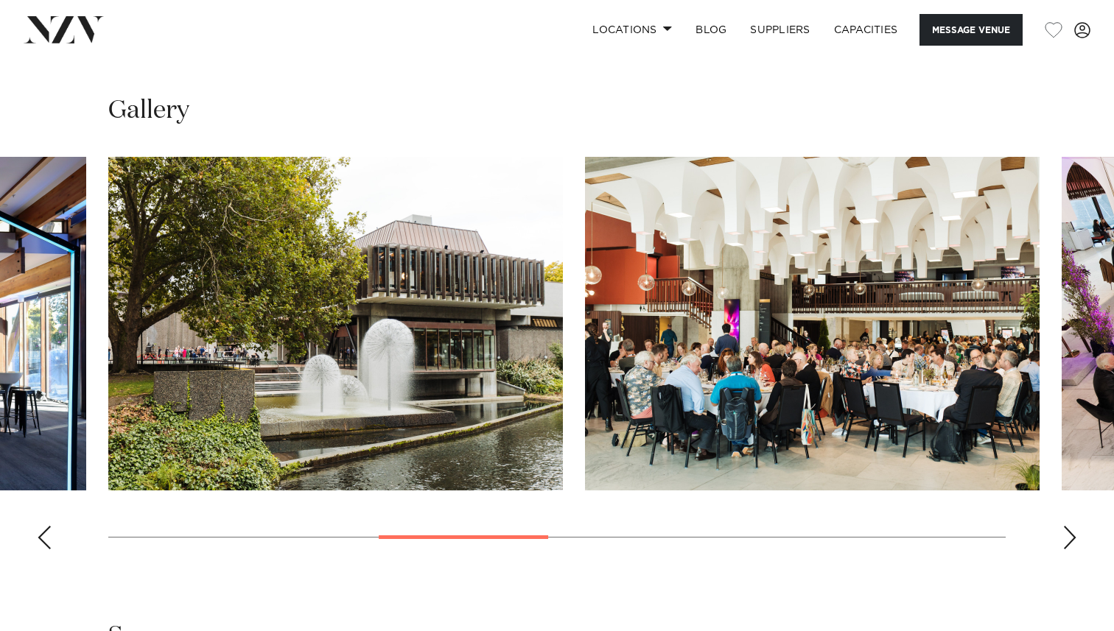
click at [1075, 541] on div "Next slide" at bounding box center [1069, 538] width 15 height 24
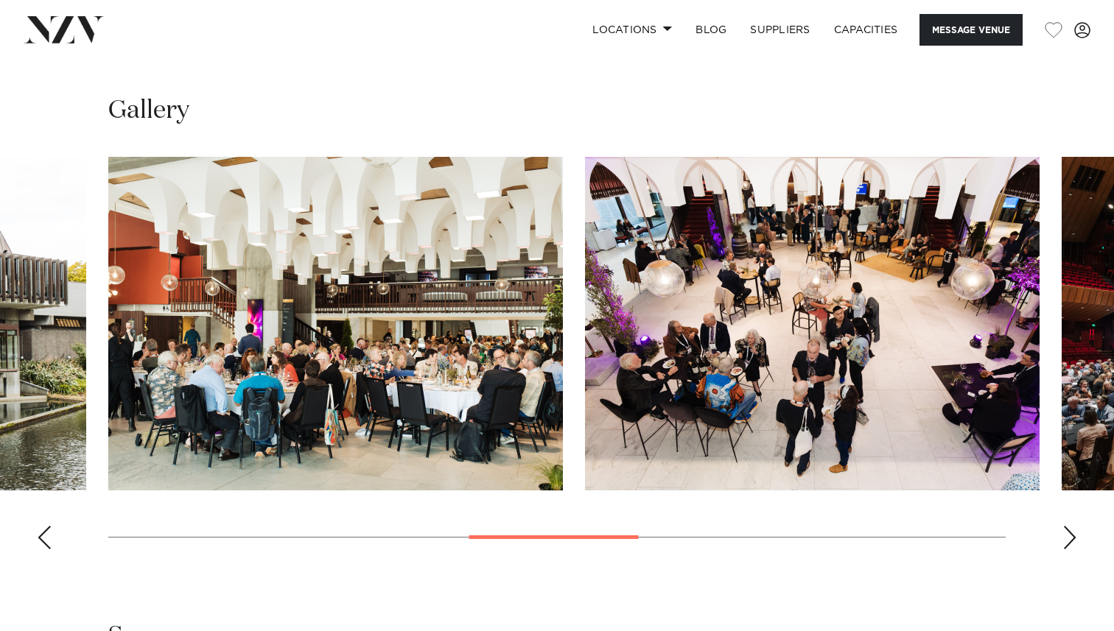
click at [1075, 541] on div "Next slide" at bounding box center [1069, 538] width 15 height 24
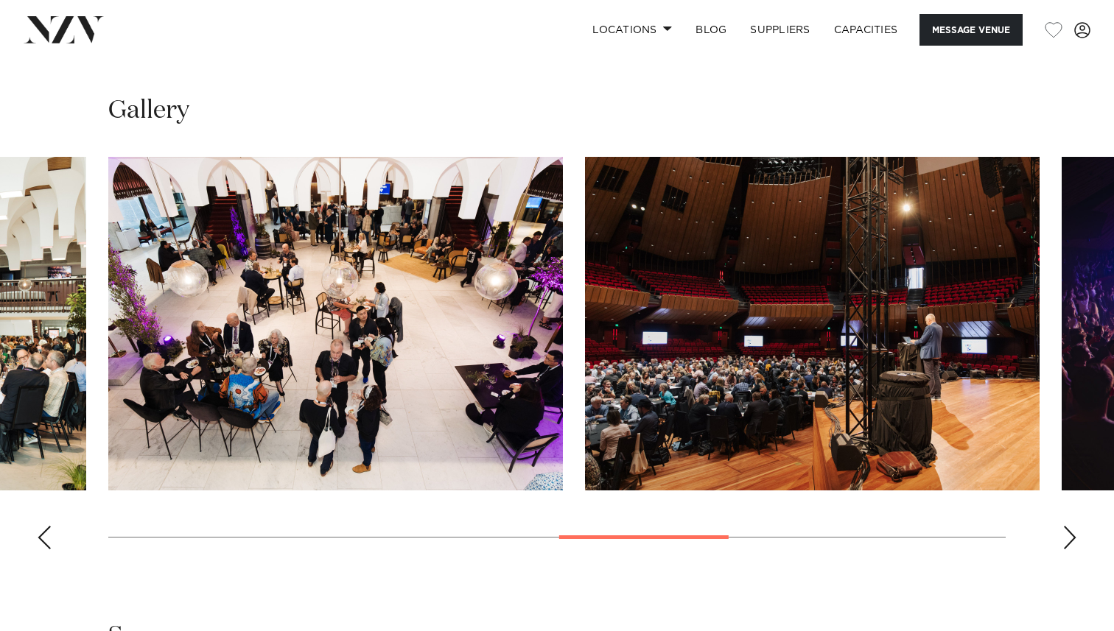
click at [1075, 541] on div "Next slide" at bounding box center [1069, 538] width 15 height 24
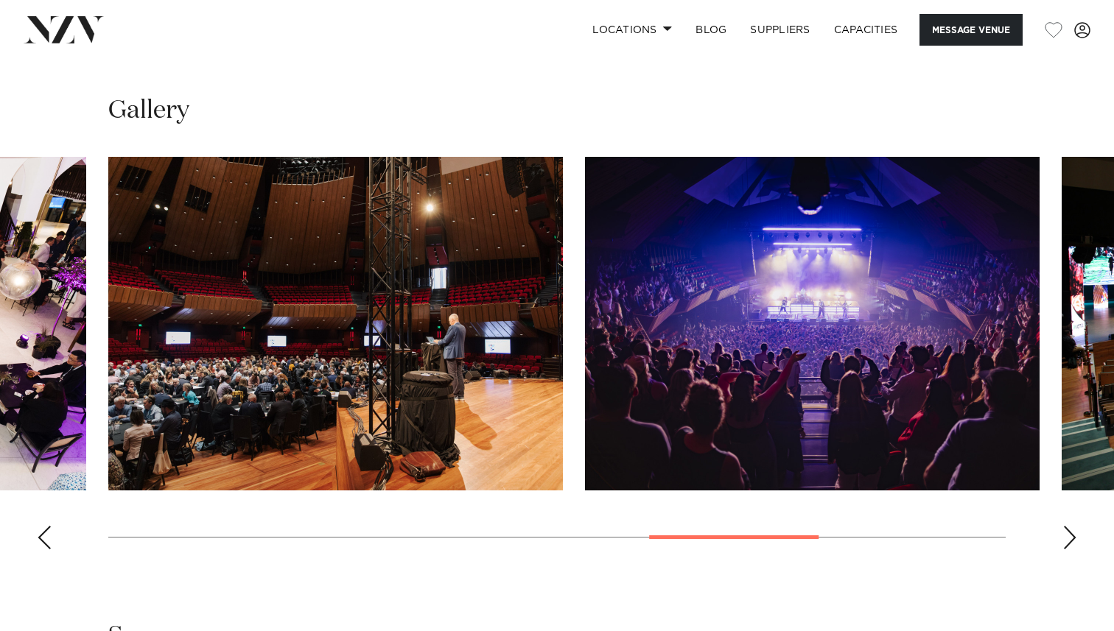
click at [1075, 541] on div "Next slide" at bounding box center [1069, 538] width 15 height 24
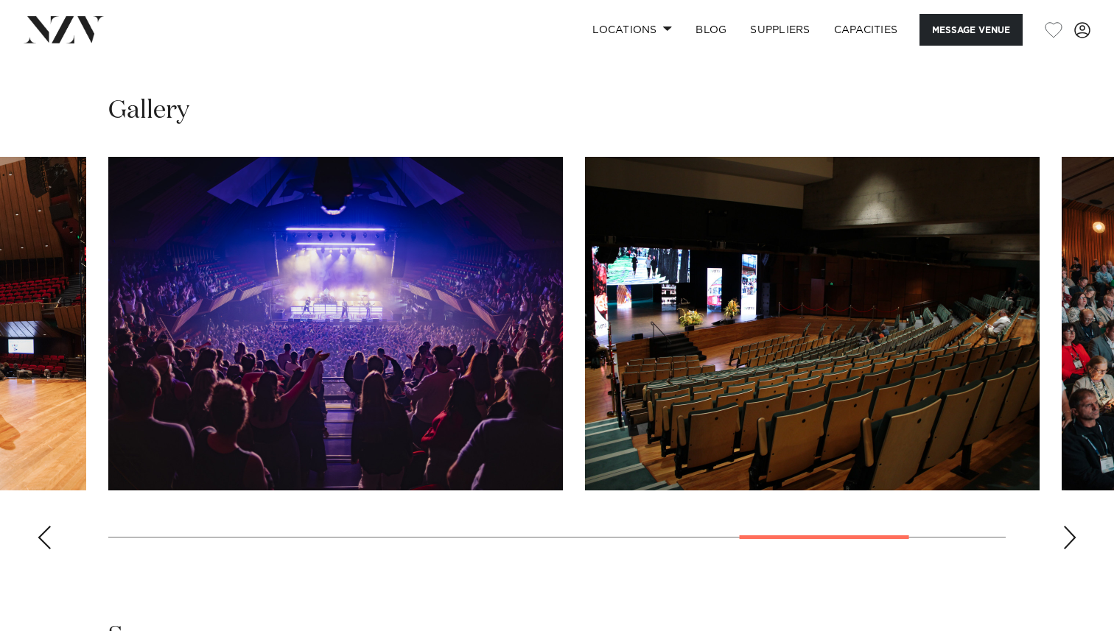
click at [1075, 541] on div "Next slide" at bounding box center [1069, 538] width 15 height 24
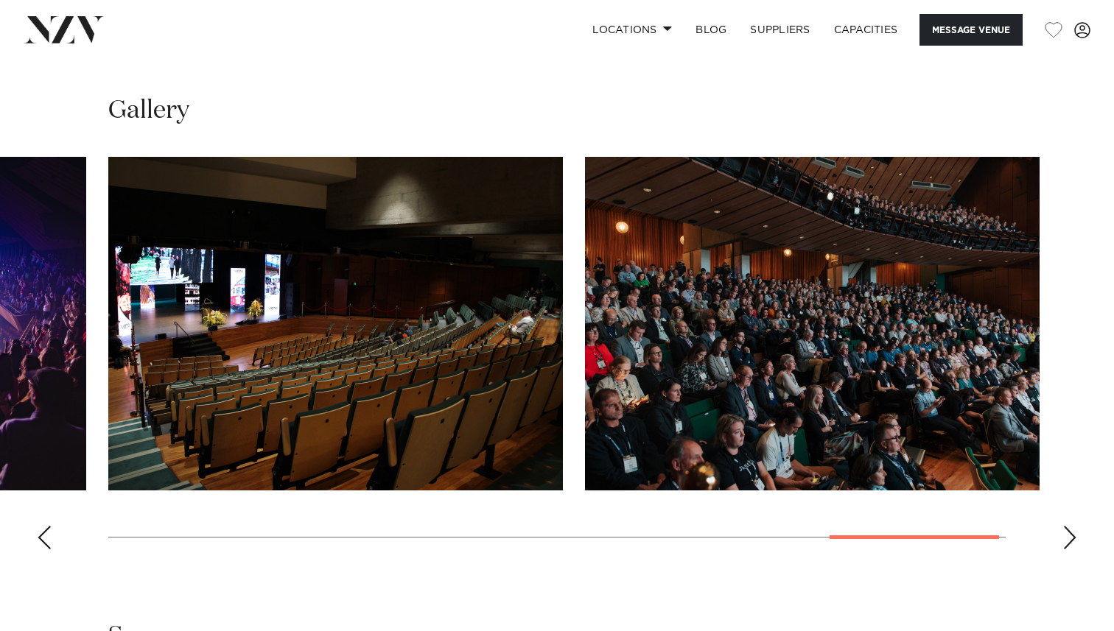
click at [1075, 541] on div "Next slide" at bounding box center [1069, 538] width 15 height 24
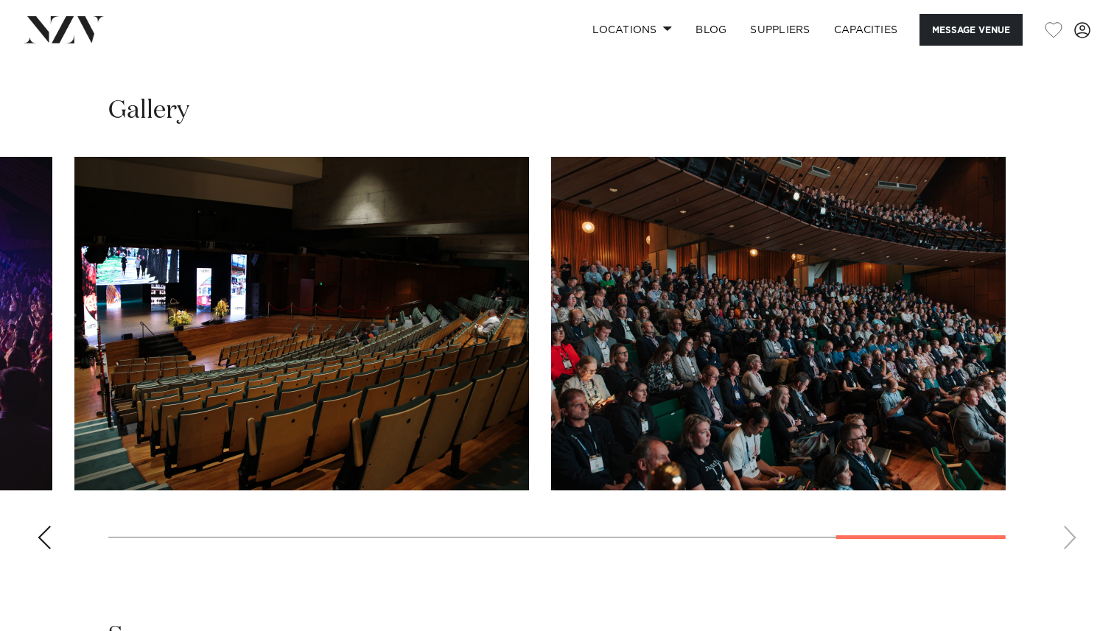
click at [46, 533] on div "Previous slide" at bounding box center [44, 538] width 15 height 24
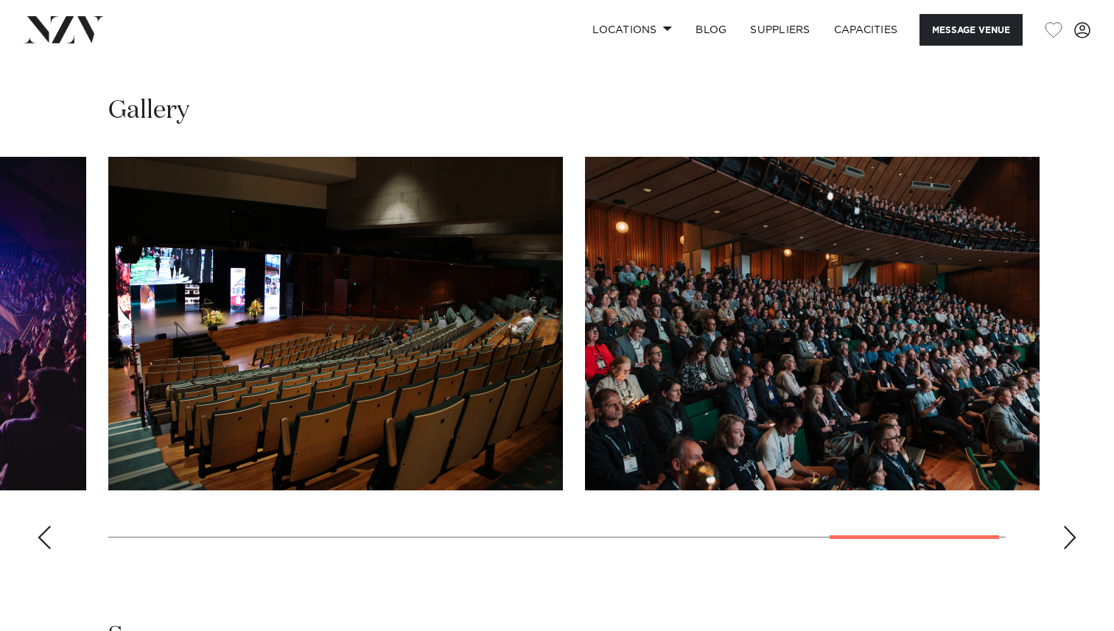
click at [46, 533] on div "Previous slide" at bounding box center [44, 538] width 15 height 24
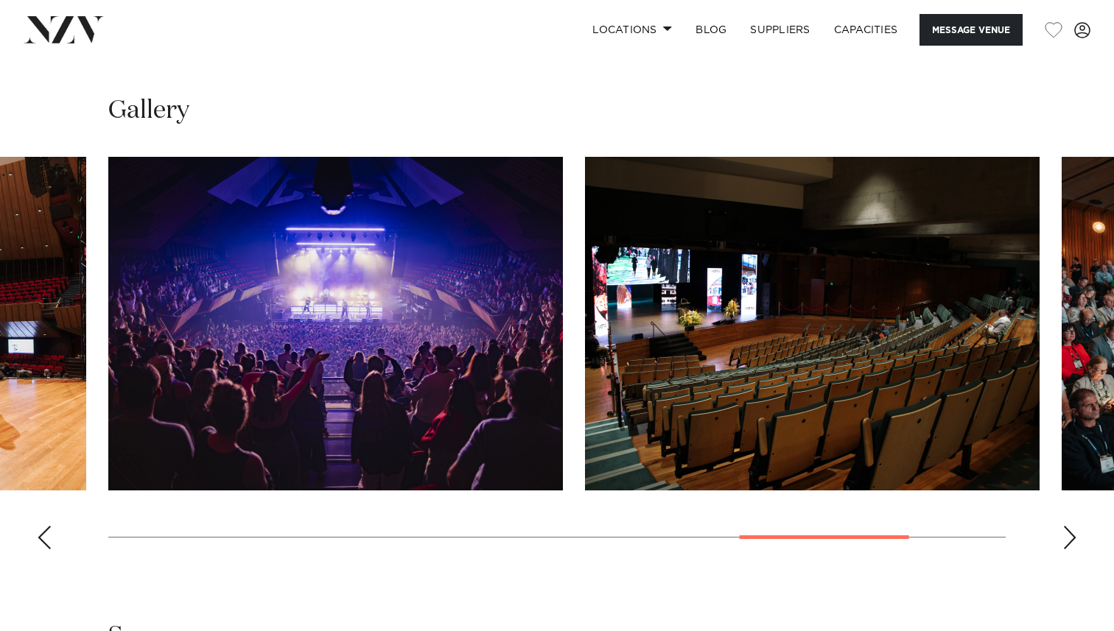
click at [46, 533] on div "Previous slide" at bounding box center [44, 538] width 15 height 24
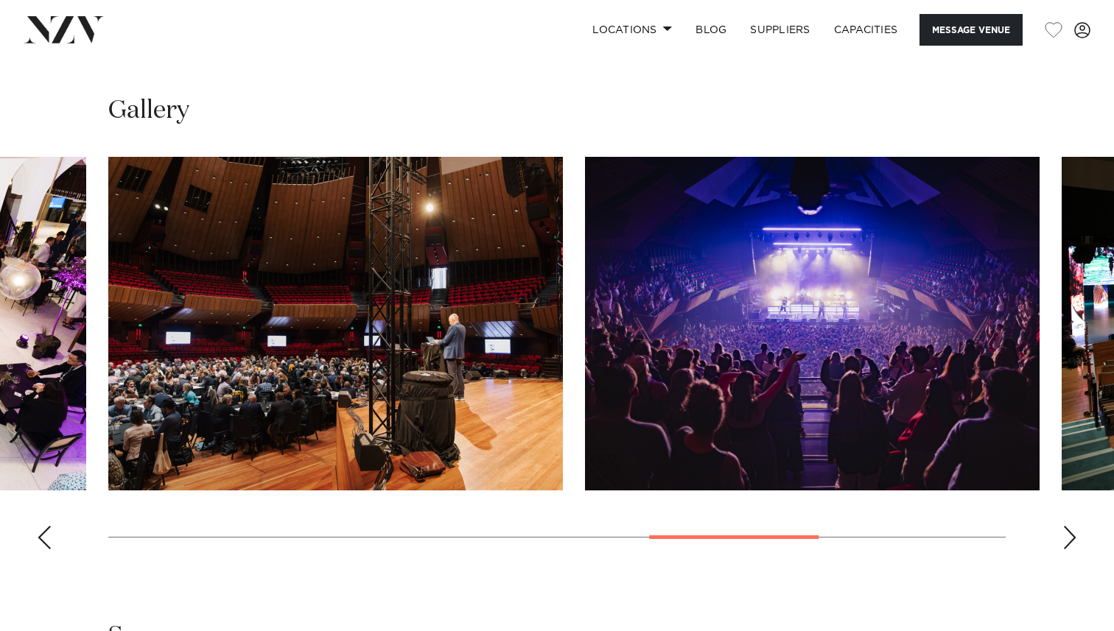
click at [46, 533] on div "Previous slide" at bounding box center [44, 538] width 15 height 24
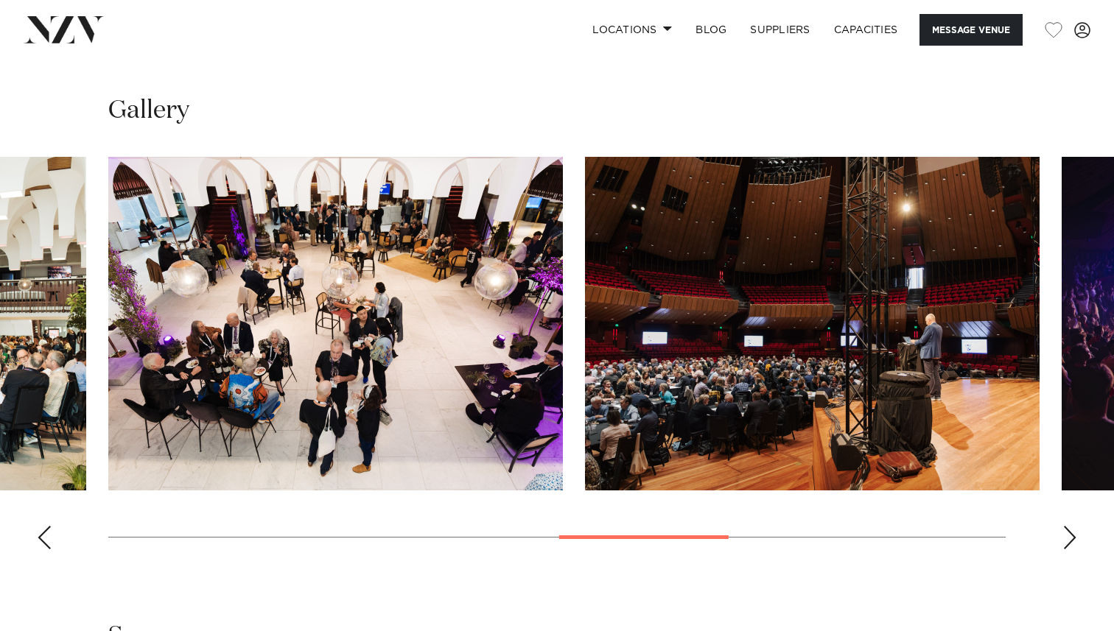
click at [46, 533] on div "Previous slide" at bounding box center [44, 538] width 15 height 24
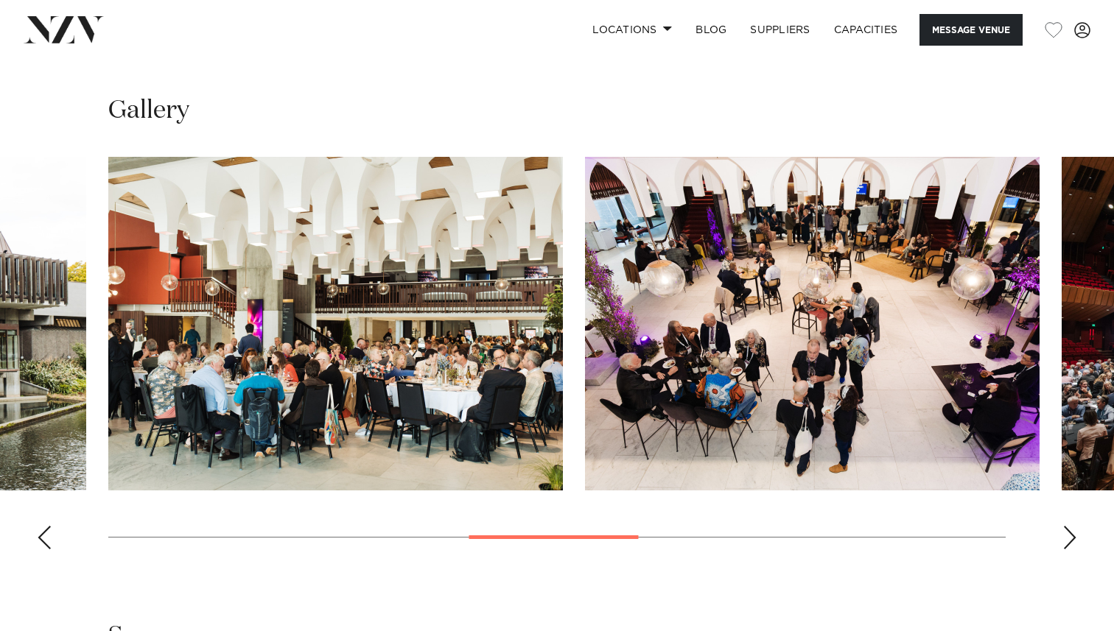
click at [46, 533] on div "Previous slide" at bounding box center [44, 538] width 15 height 24
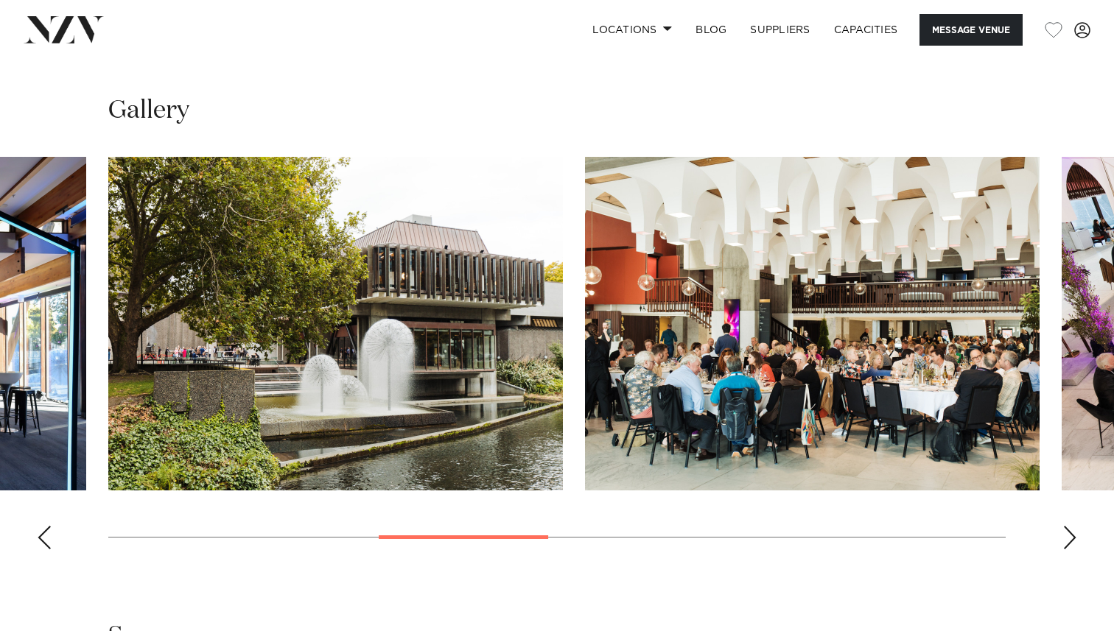
click at [46, 533] on div "Previous slide" at bounding box center [44, 538] width 15 height 24
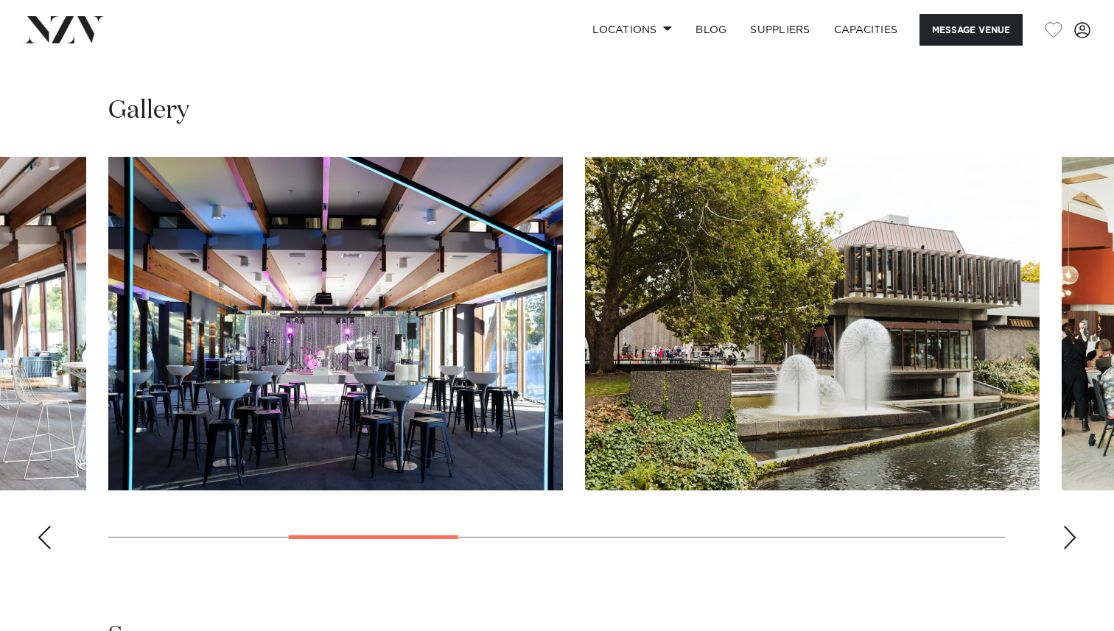
click at [46, 533] on div "Previous slide" at bounding box center [44, 538] width 15 height 24
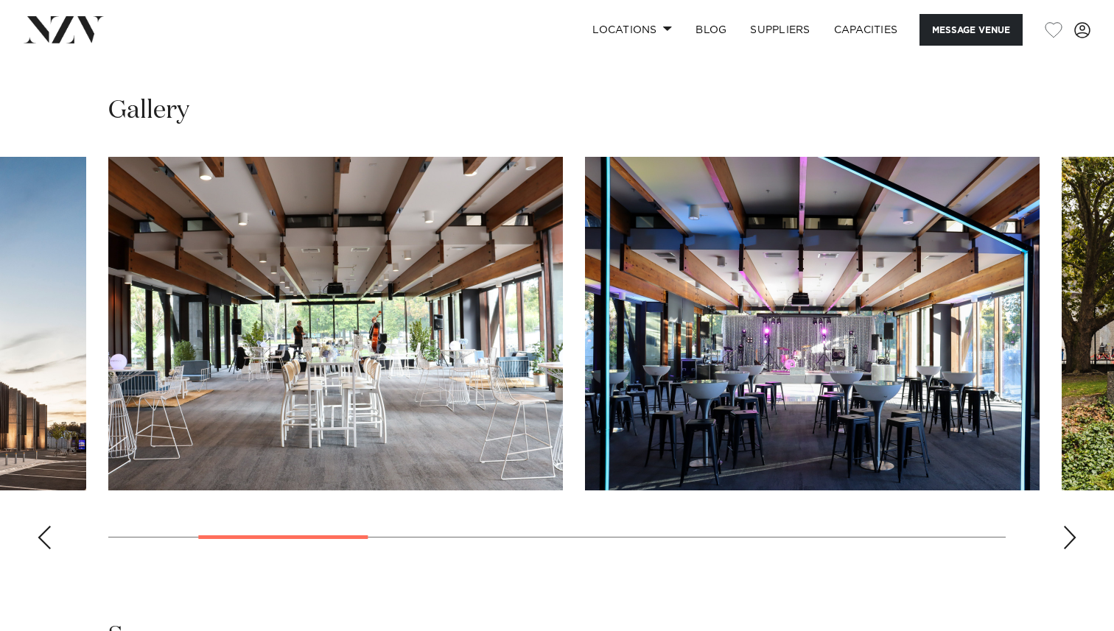
click at [46, 533] on div "Previous slide" at bounding box center [44, 538] width 15 height 24
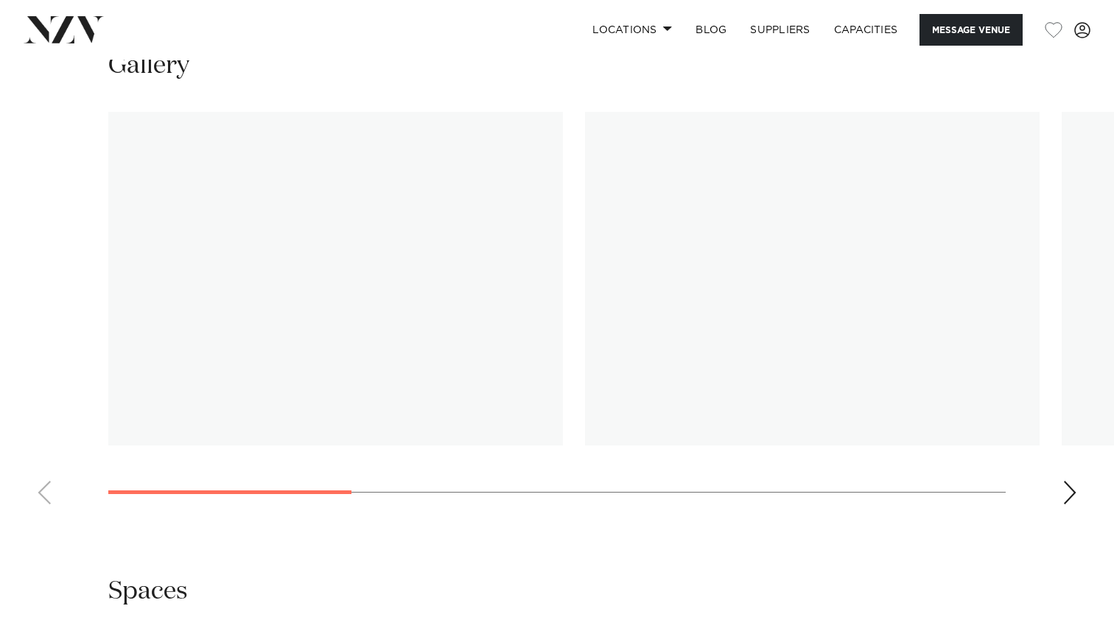
scroll to position [1407, 0]
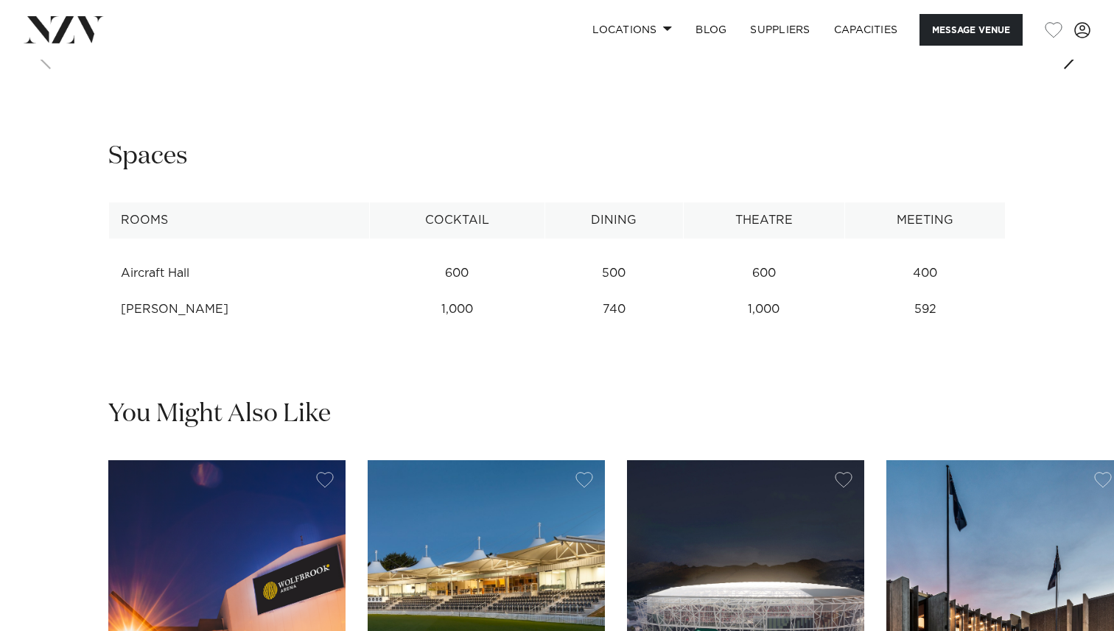
scroll to position [1835, 0]
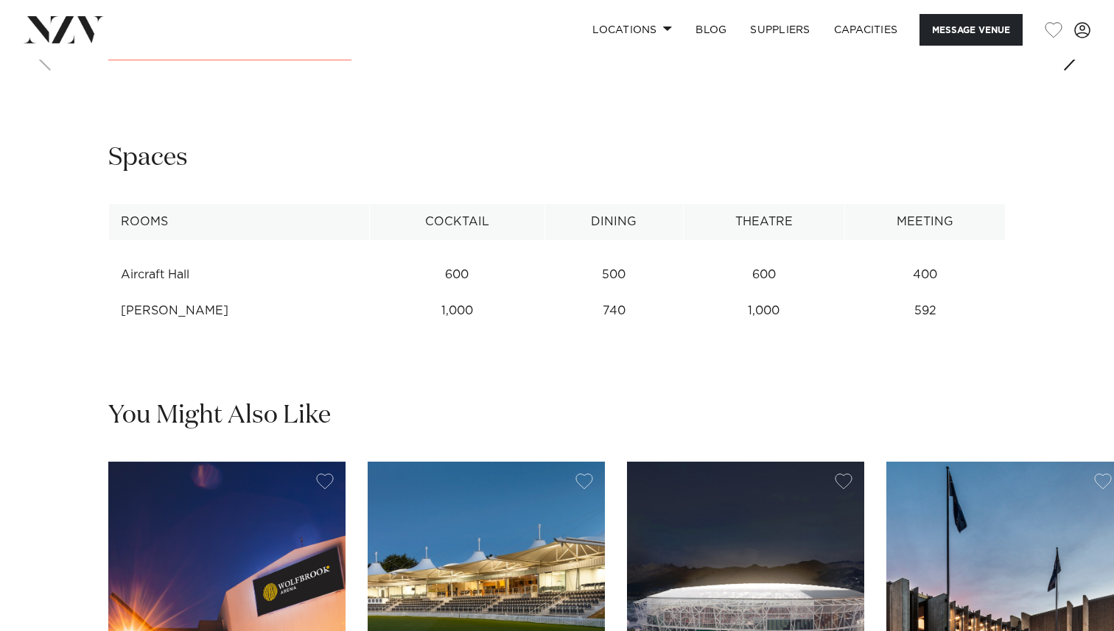
drag, startPoint x: 121, startPoint y: 290, endPoint x: 267, endPoint y: 293, distance: 145.9
click at [267, 293] on td "[PERSON_NAME]" at bounding box center [239, 311] width 261 height 36
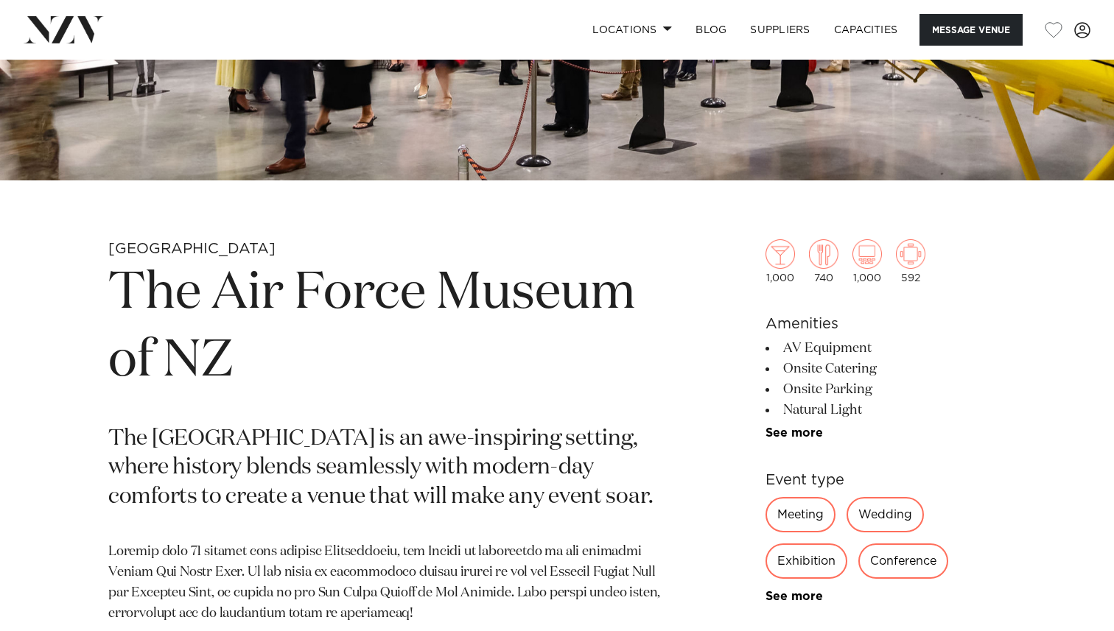
scroll to position [280, 0]
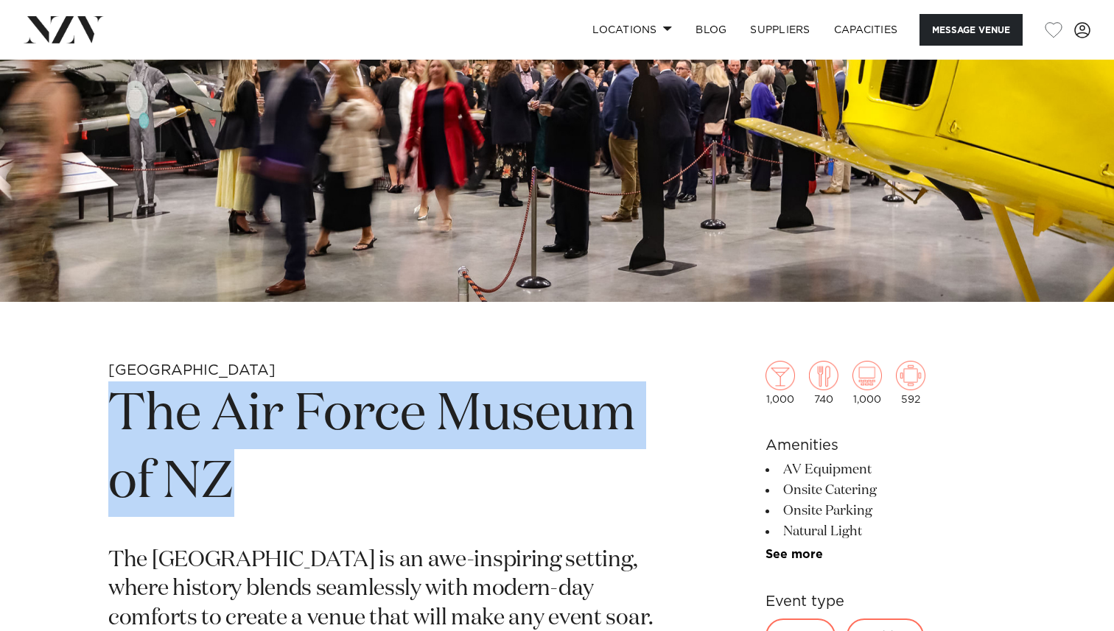
drag, startPoint x: 251, startPoint y: 496, endPoint x: 99, endPoint y: 423, distance: 169.0
copy h1 "The Air Force Museum of NZ"
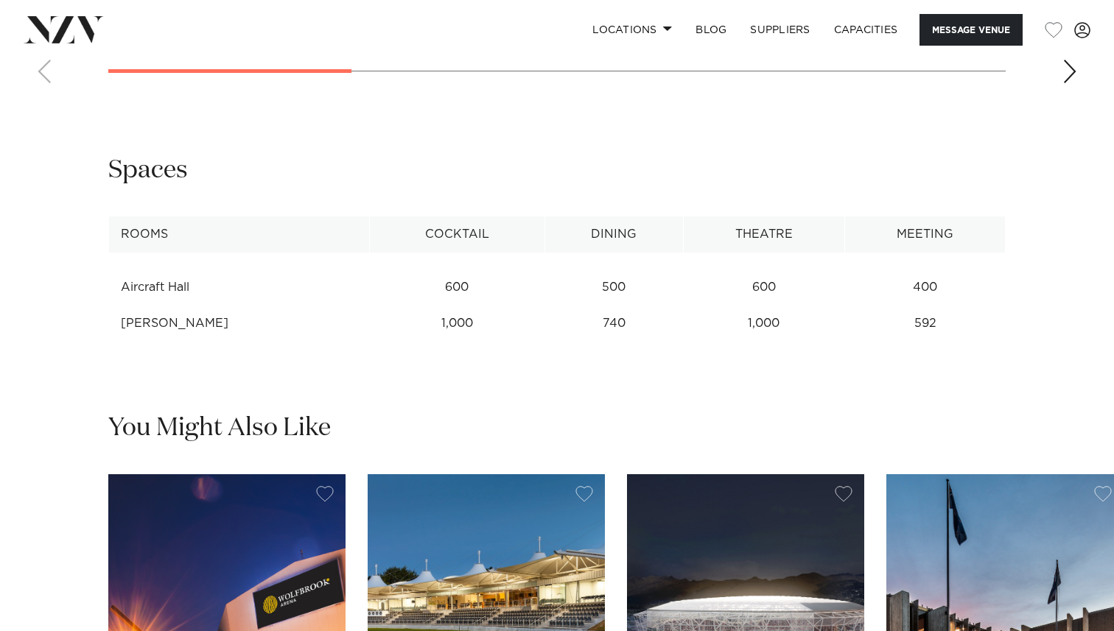
scroll to position [1828, 0]
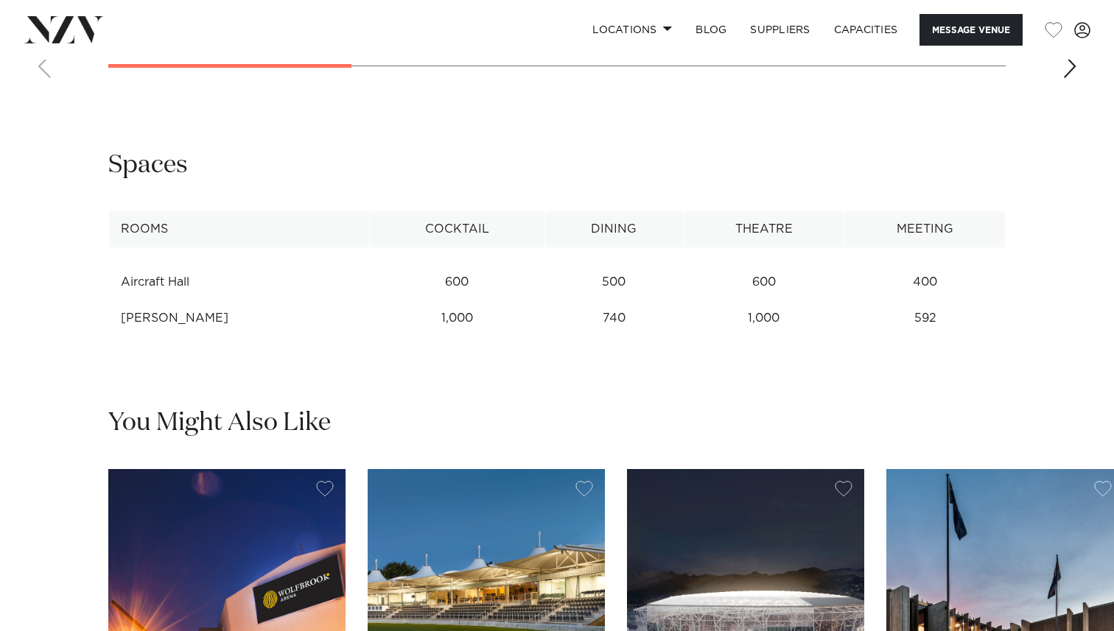
drag, startPoint x: 121, startPoint y: 300, endPoint x: 272, endPoint y: 297, distance: 151.7
click at [272, 300] on td "[PERSON_NAME]" at bounding box center [239, 318] width 261 height 36
copy td "[PERSON_NAME]"
